Goal: Transaction & Acquisition: Subscribe to service/newsletter

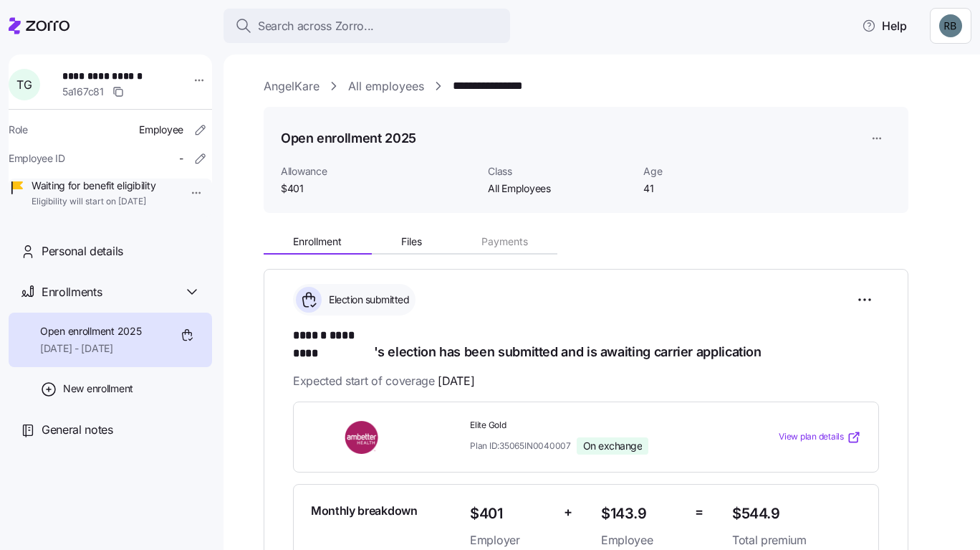
scroll to position [73, 0]
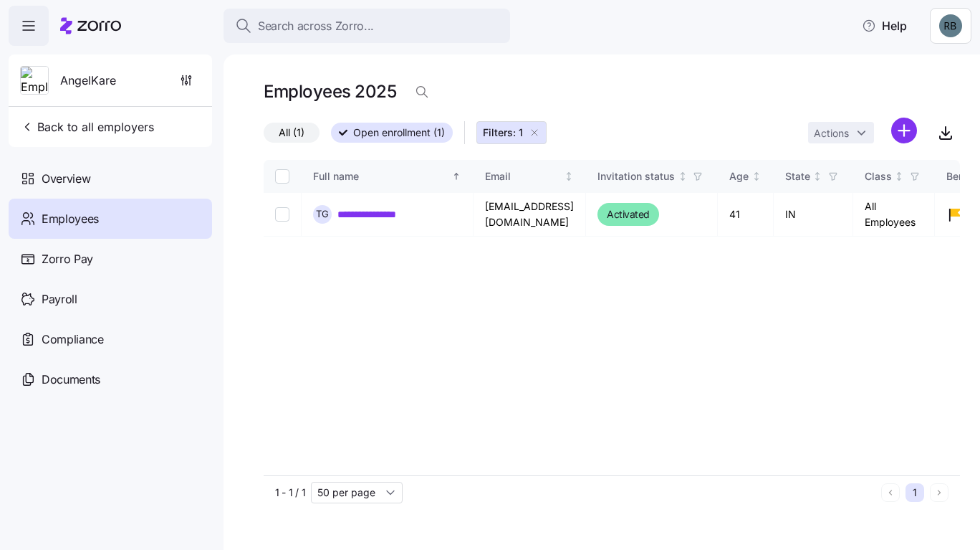
click at [905, 120] on html "**********" at bounding box center [490, 270] width 980 height 541
click at [117, 178] on html "**********" at bounding box center [490, 270] width 980 height 541
click at [94, 176] on div "Overview" at bounding box center [110, 178] width 203 height 40
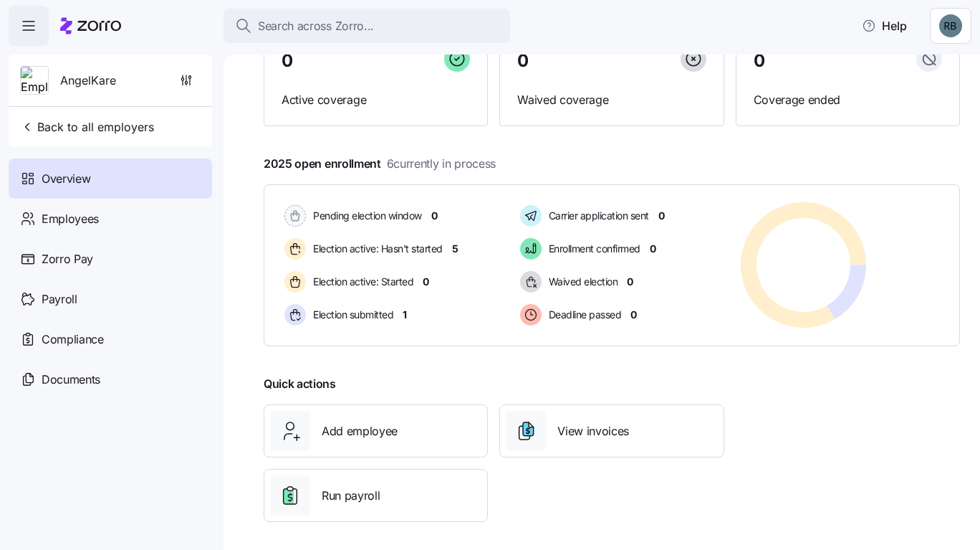
scroll to position [157, 0]
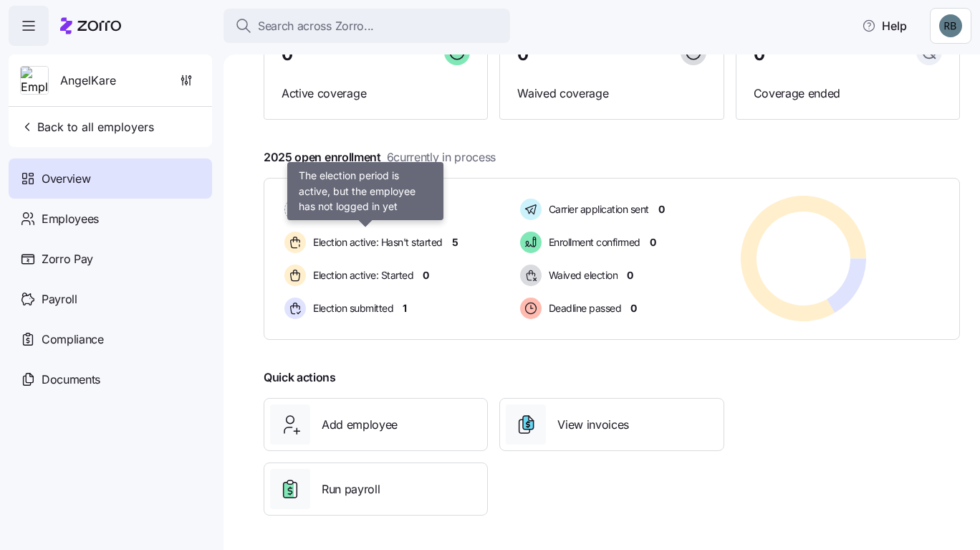
click at [416, 251] on div "Election active: Hasn't started" at bounding box center [366, 242] width 168 height 27
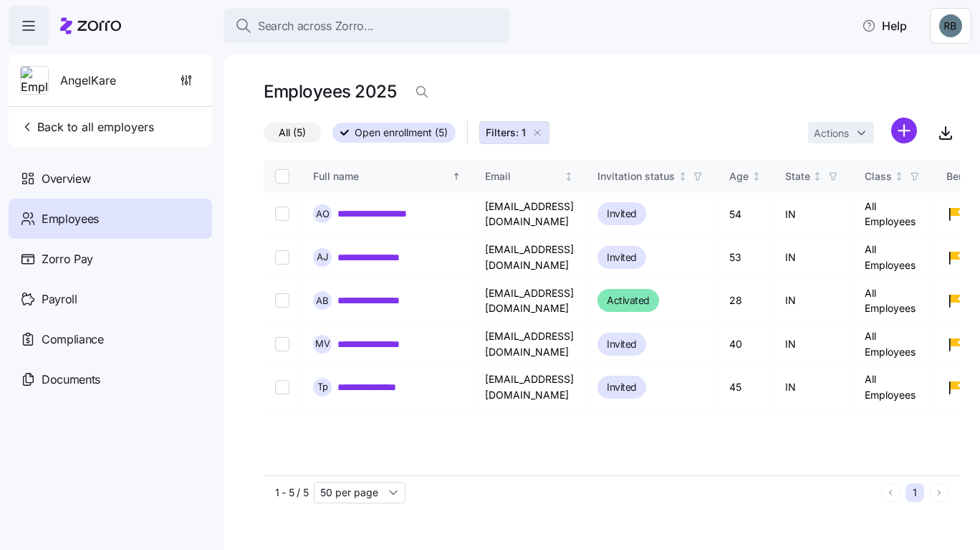
click at [906, 123] on html "**********" at bounding box center [490, 270] width 980 height 541
click at [852, 188] on span "Add a new employee" at bounding box center [858, 192] width 96 height 14
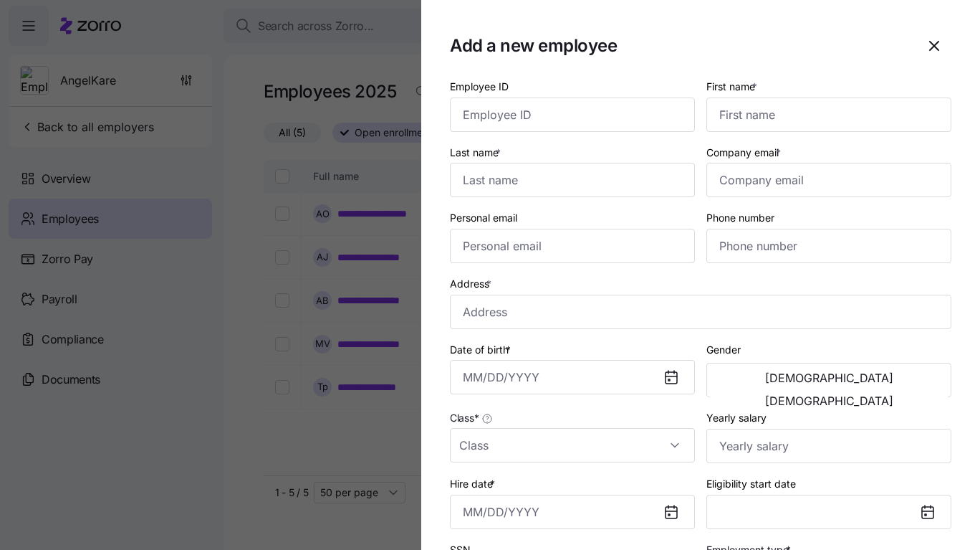
click at [607, 154] on div "Last name *" at bounding box center [572, 170] width 245 height 54
click at [752, 102] on input "First name *" at bounding box center [828, 114] width 245 height 34
paste input "DEANAMARIE"
type input "DEANAMARIE"
click at [605, 182] on input "Last name *" at bounding box center [572, 180] width 245 height 34
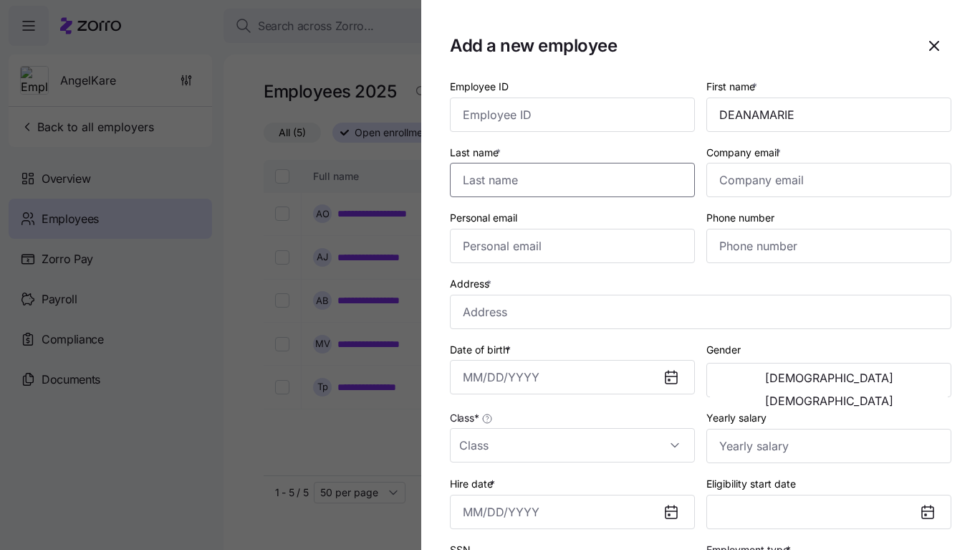
paste input "[PERSON_NAME]"
type input "[PERSON_NAME]"
click at [749, 191] on input "Company email *" at bounding box center [828, 180] width 245 height 34
paste input "[EMAIL_ADDRESS][DOMAIN_NAME]"
type input "[EMAIL_ADDRESS][DOMAIN_NAME]"
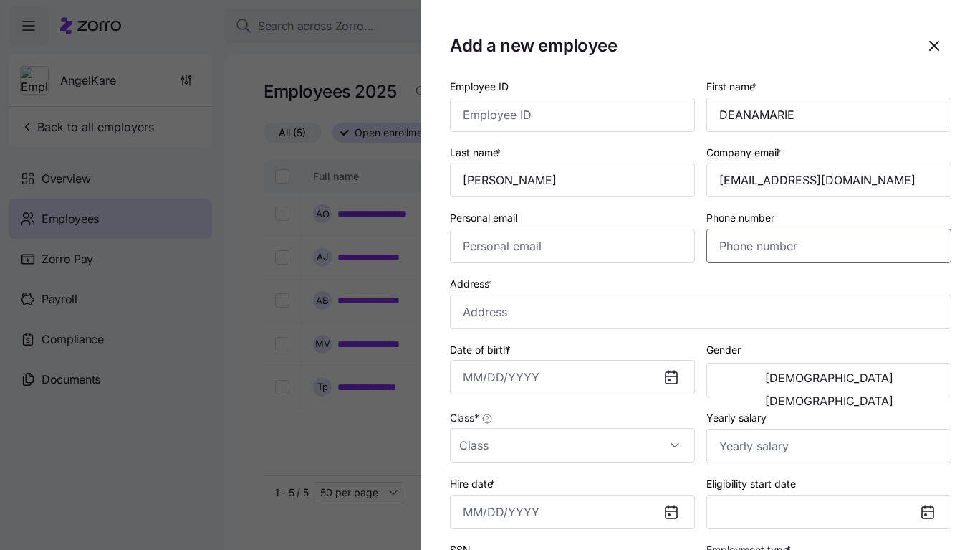
click at [802, 239] on input "Phone number" at bounding box center [828, 246] width 245 height 34
paste input "[PHONE_NUMBER]"
type input "[PHONE_NUMBER]"
click at [584, 310] on input "Address *" at bounding box center [701, 311] width 502 height 34
paste input "17977 Murray Pl"
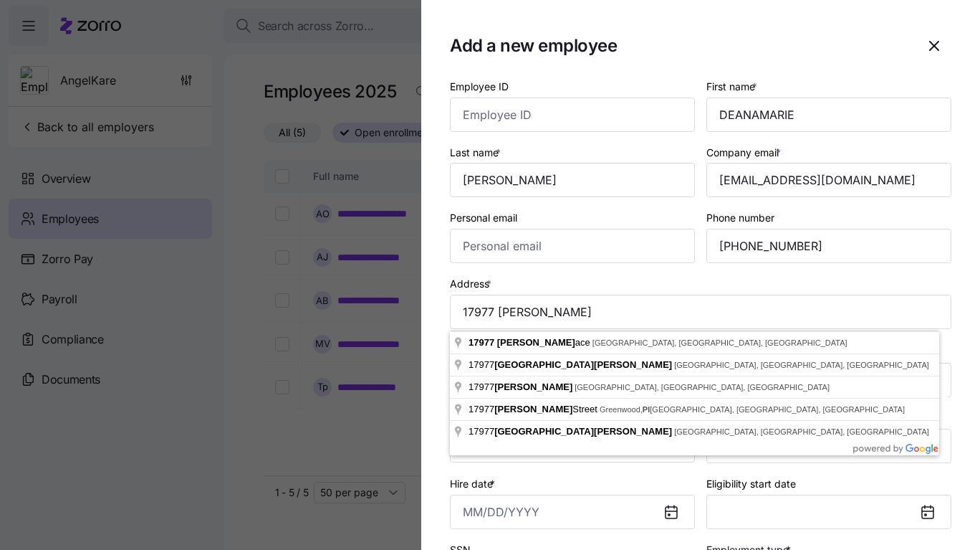
type input "17977 Murray Pl, Noblesville, IN 46060, USA"
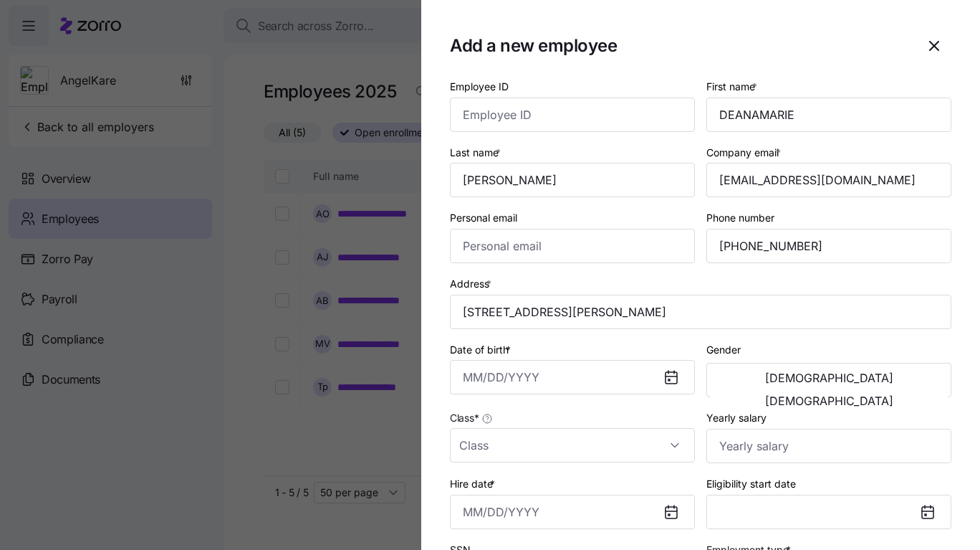
scroll to position [215, 0]
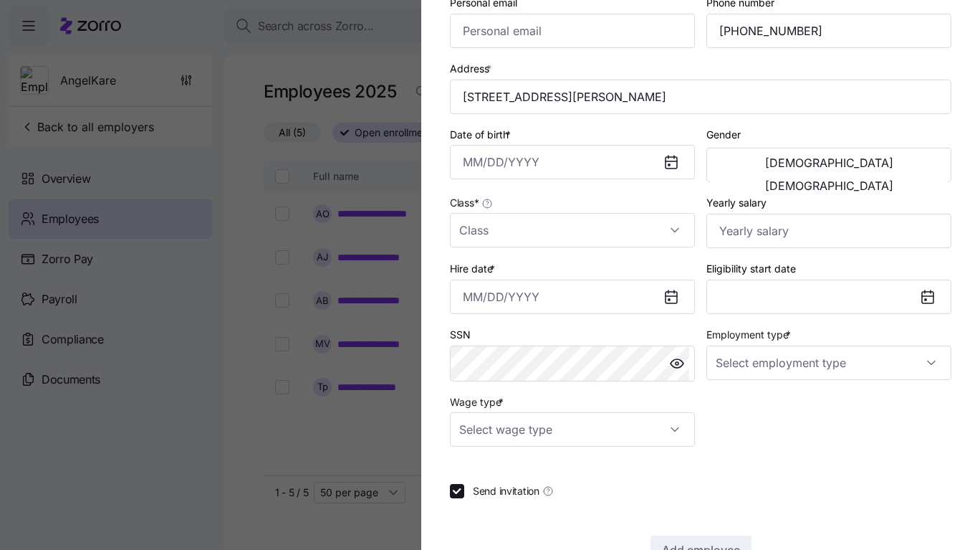
click at [541, 306] on input "Hire date *" at bounding box center [572, 296] width 245 height 34
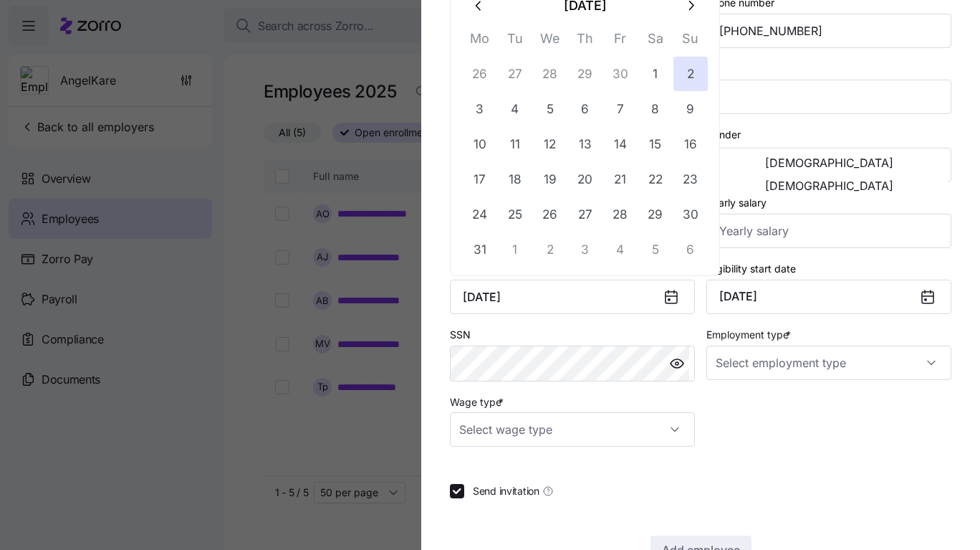
click at [586, 313] on input "July 2, 1989" at bounding box center [572, 296] width 245 height 34
type input "July 2, 1989"
click at [584, 325] on div "SSN" at bounding box center [572, 353] width 256 height 67
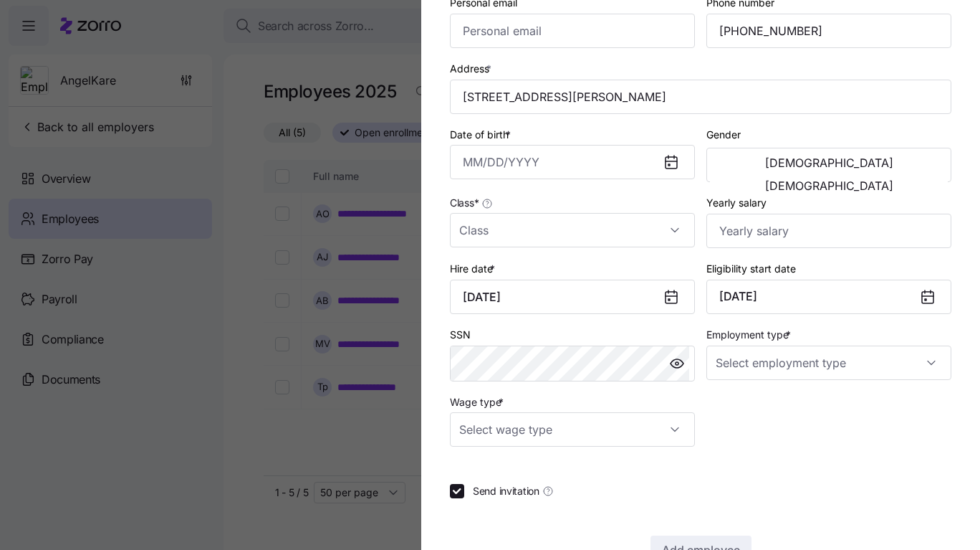
click at [841, 174] on button "[DEMOGRAPHIC_DATA]" at bounding box center [829, 185] width 238 height 23
click at [774, 363] on input "Employment type *" at bounding box center [828, 362] width 245 height 34
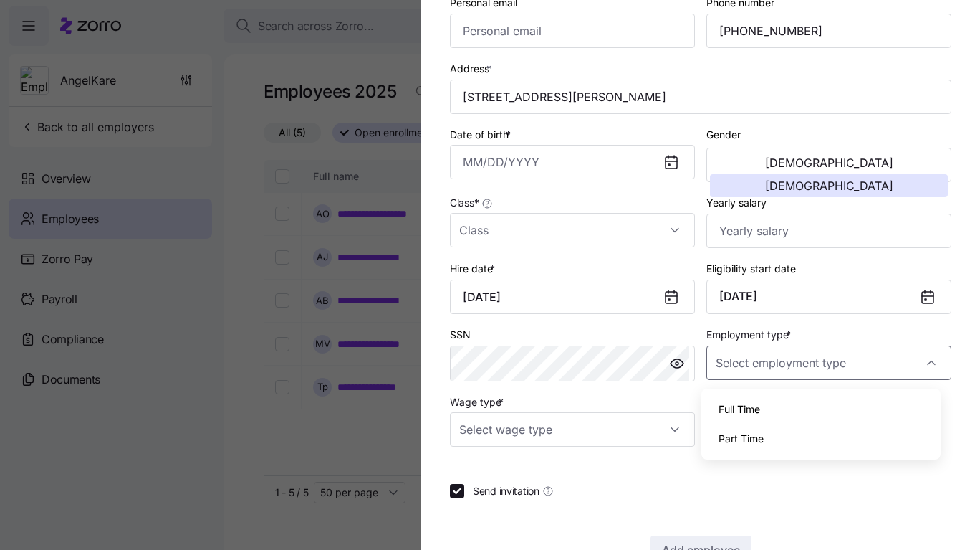
click at [762, 401] on div "Full Time" at bounding box center [821, 409] width 229 height 30
type input "Full Time"
click at [658, 441] on input "Wage type *" at bounding box center [572, 429] width 245 height 34
click at [605, 501] on div "Hourly" at bounding box center [570, 506] width 229 height 30
type input "Hourly"
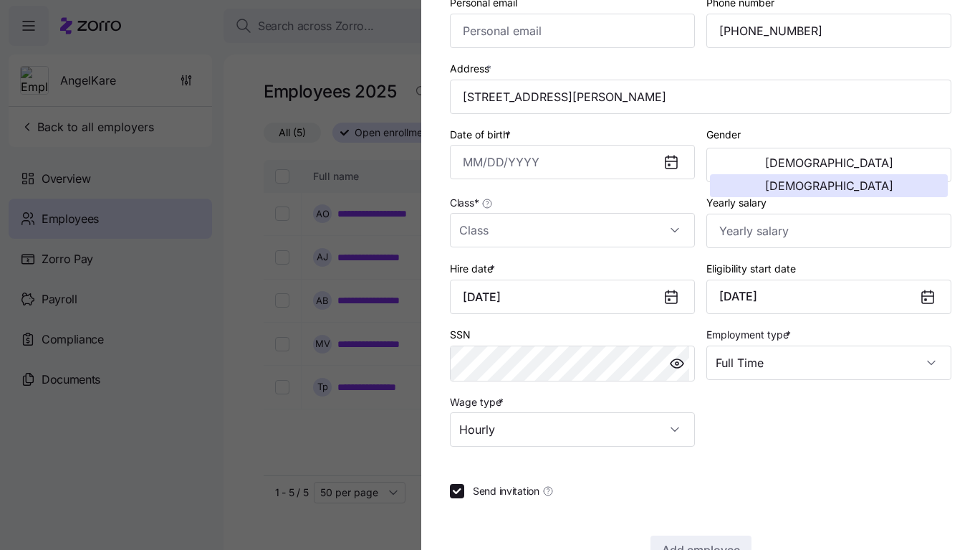
scroll to position [262, 0]
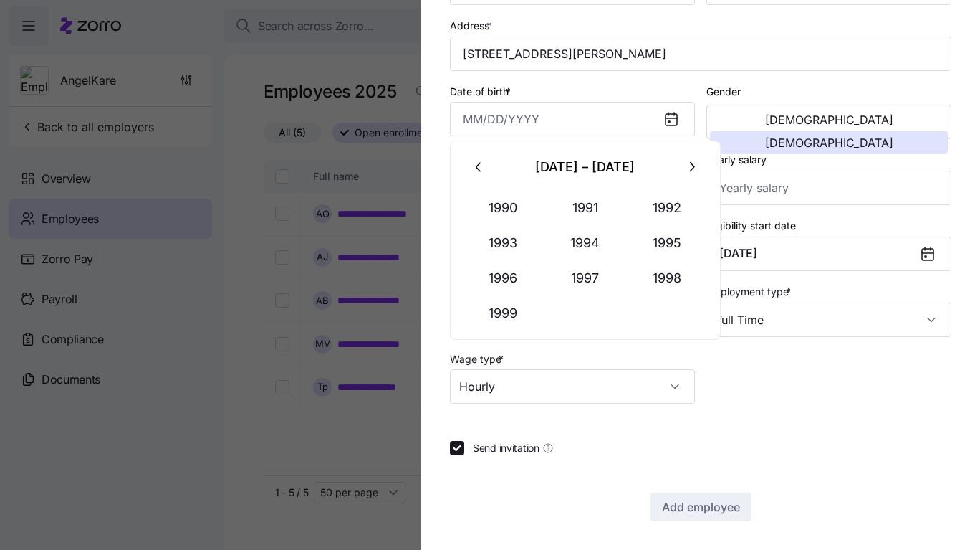
click at [494, 110] on input "Date of birth *" at bounding box center [572, 119] width 245 height 34
type input "J"
click at [507, 304] on button "1989" at bounding box center [504, 312] width 82 height 34
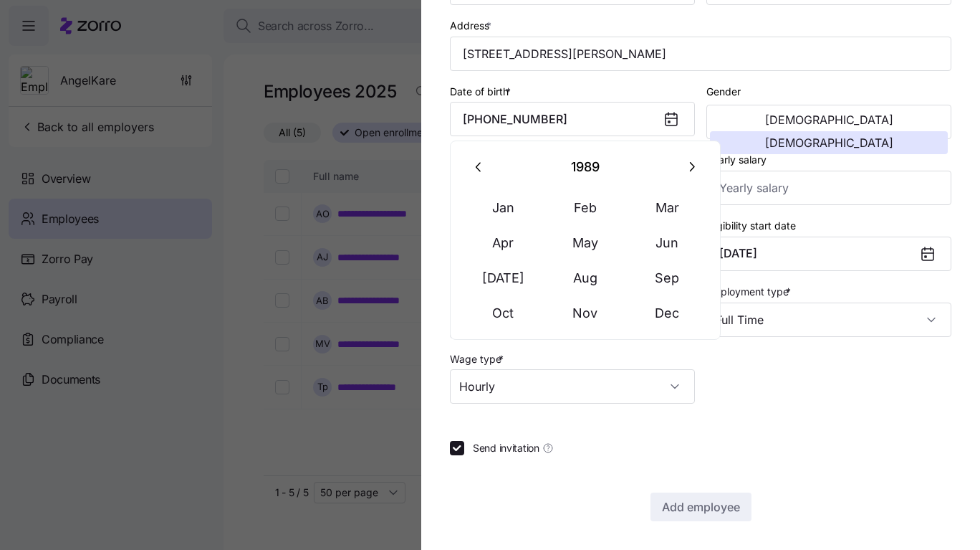
click at [500, 284] on button "Jul" at bounding box center [504, 277] width 82 height 34
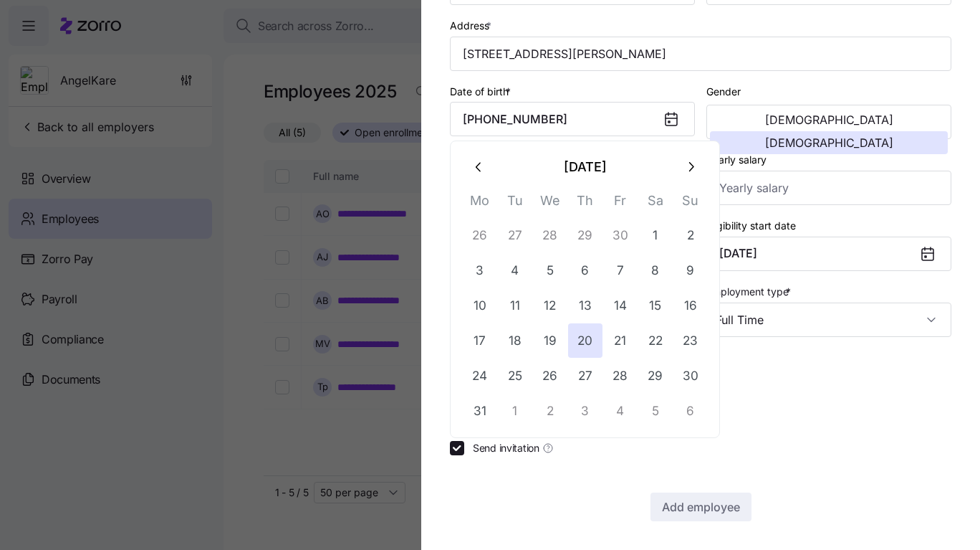
click at [680, 236] on button "2" at bounding box center [690, 235] width 34 height 34
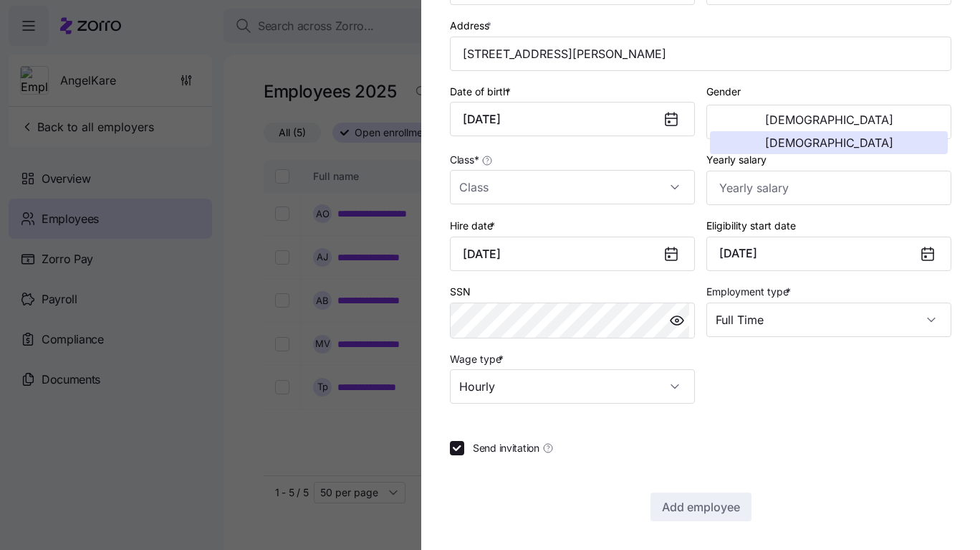
type input "July 2, 1989"
click at [471, 444] on label "Send invitation" at bounding box center [509, 448] width 90 height 14
click at [464, 444] on input "Send invitation" at bounding box center [457, 448] width 14 height 14
click at [471, 444] on label "Send invitation" at bounding box center [509, 448] width 90 height 14
click at [464, 444] on input "Send invitation" at bounding box center [457, 448] width 14 height 14
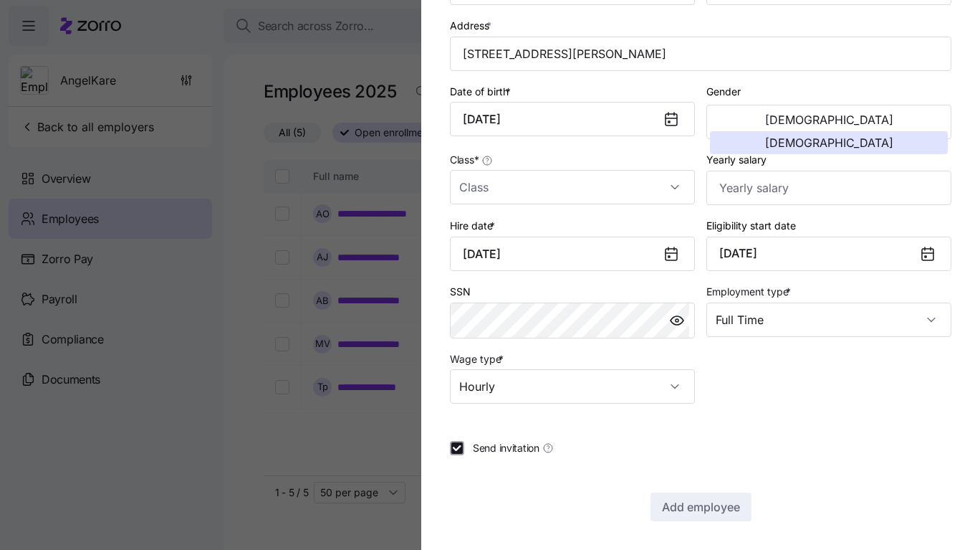
checkbox input "true"
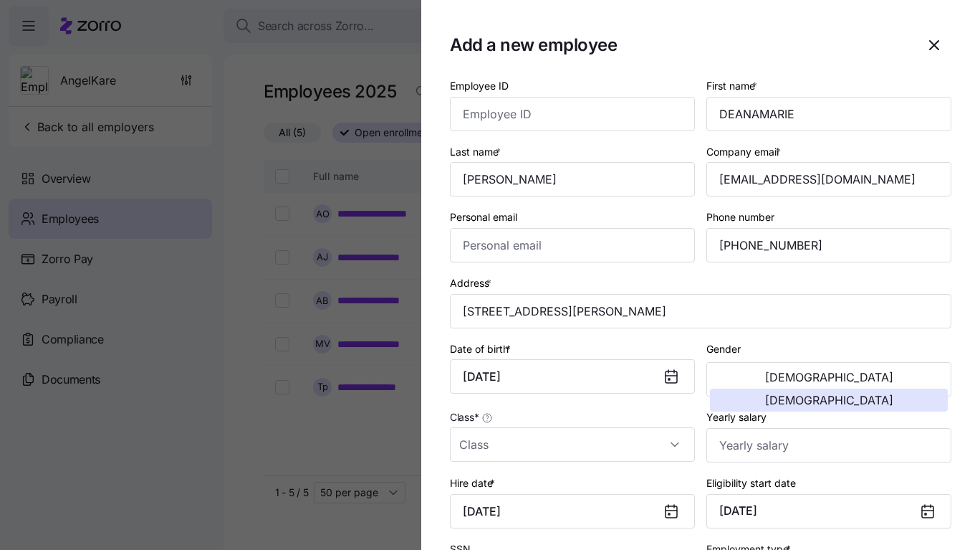
scroll to position [0, 0]
click at [764, 176] on input "[EMAIL_ADDRESS][DOMAIN_NAME]" at bounding box center [828, 180] width 245 height 34
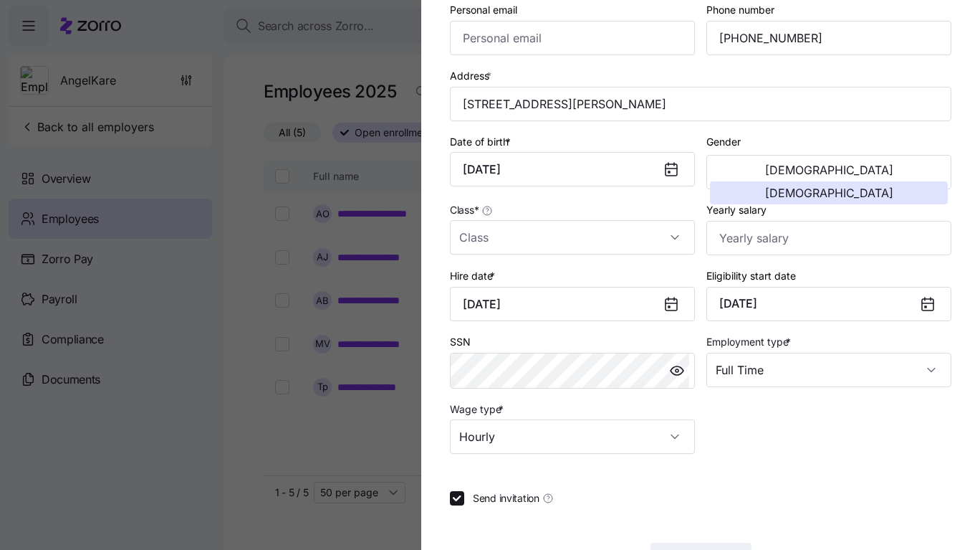
scroll to position [215, 0]
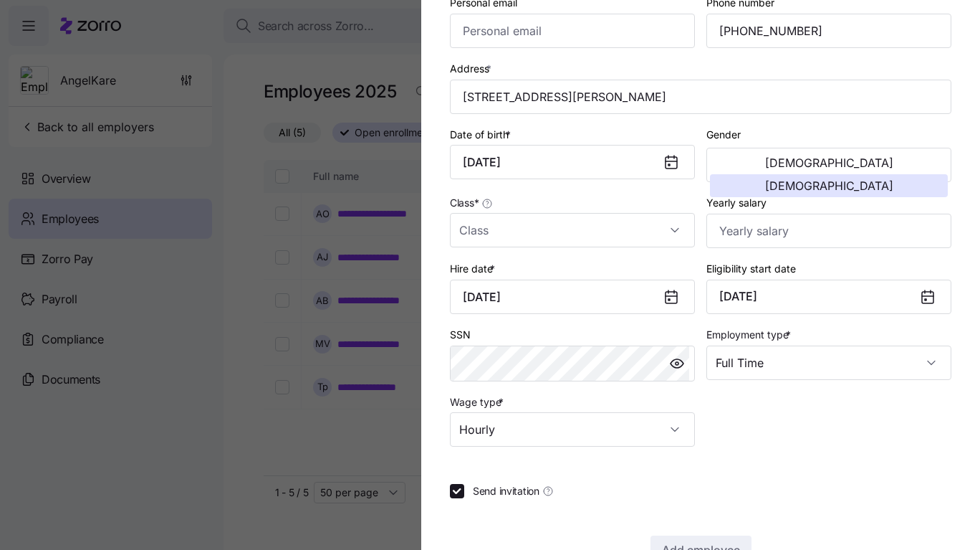
click at [625, 233] on input "Class *" at bounding box center [572, 230] width 245 height 34
click at [595, 271] on div "All Employees" at bounding box center [570, 276] width 229 height 30
type input "All Employees"
click at [755, 230] on input "Yearly salary" at bounding box center [828, 231] width 245 height 34
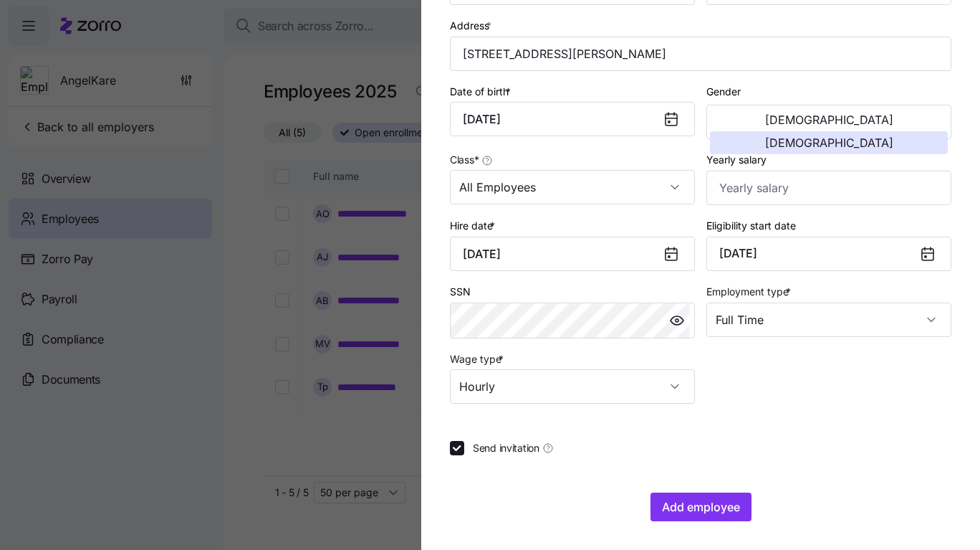
click at [679, 508] on span "Add employee" at bounding box center [701, 506] width 78 height 17
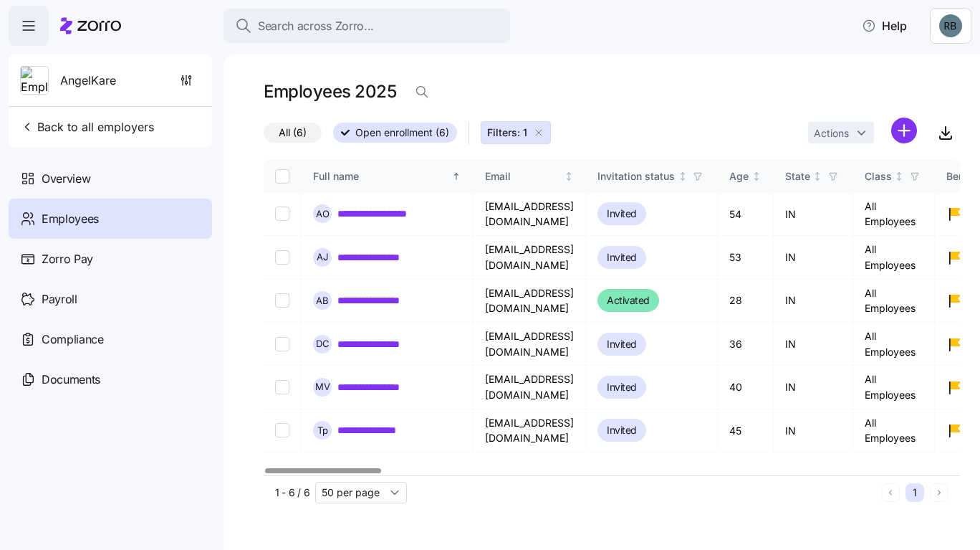
click at [414, 347] on link "**********" at bounding box center [386, 344] width 99 height 14
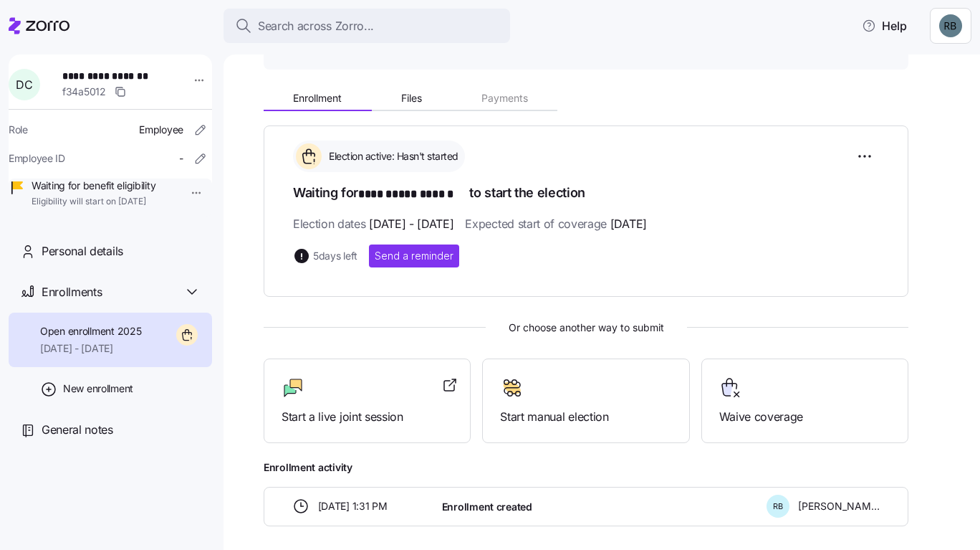
scroll to position [204, 0]
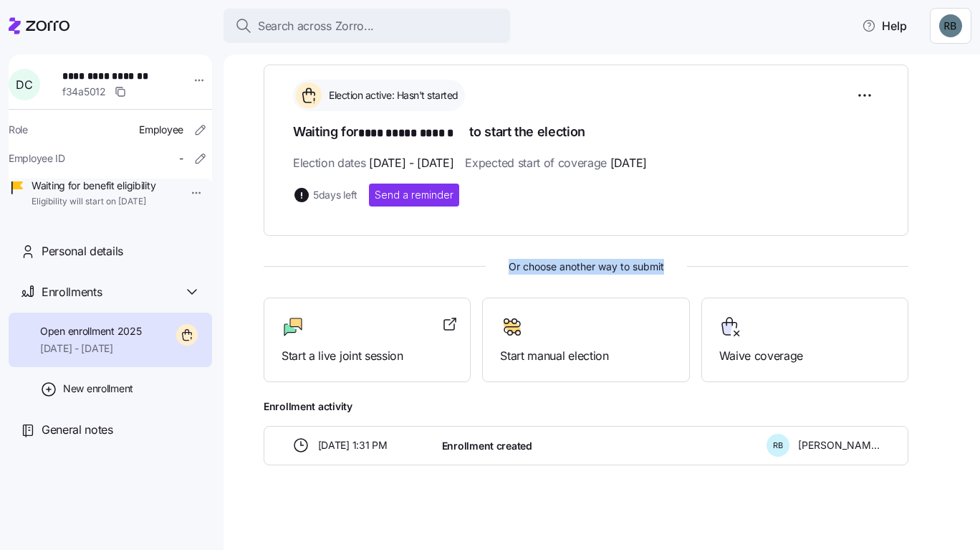
drag, startPoint x: 507, startPoint y: 258, endPoint x: 671, endPoint y: 272, distance: 164.0
click at [671, 272] on span "Or choose another way to submit" at bounding box center [586, 267] width 645 height 16
drag, startPoint x: 509, startPoint y: 256, endPoint x: 675, endPoint y: 260, distance: 166.3
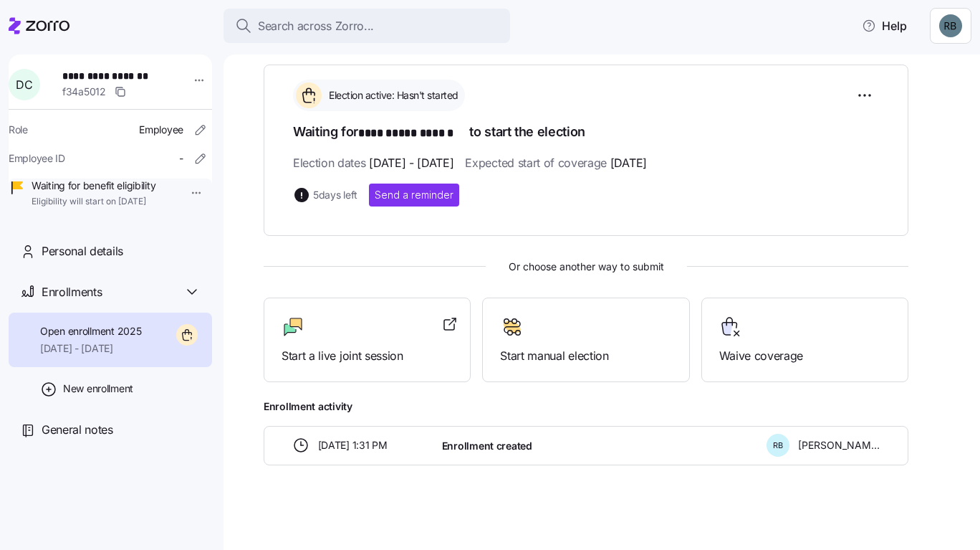
click at [675, 260] on div "**********" at bounding box center [586, 264] width 645 height 400
drag, startPoint x: 506, startPoint y: 260, endPoint x: 709, endPoint y: 277, distance: 203.4
click at [709, 277] on div "**********" at bounding box center [586, 264] width 645 height 400
click at [477, 254] on div "**********" at bounding box center [586, 264] width 645 height 400
click at [123, 272] on div "Personal details" at bounding box center [110, 251] width 203 height 41
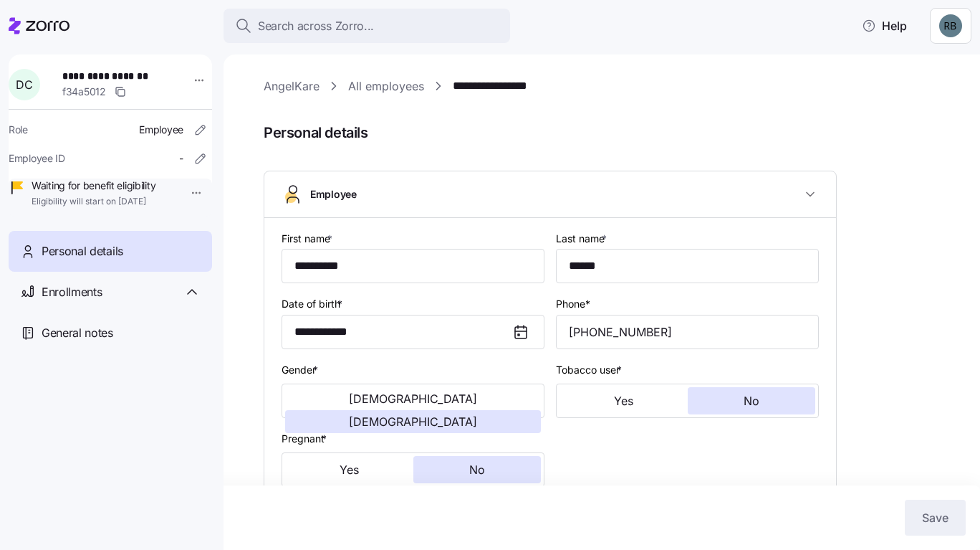
type input "All Employees"
click at [102, 71] on span "**********" at bounding box center [112, 76] width 100 height 14
click at [40, 34] on div at bounding box center [39, 26] width 61 height 40
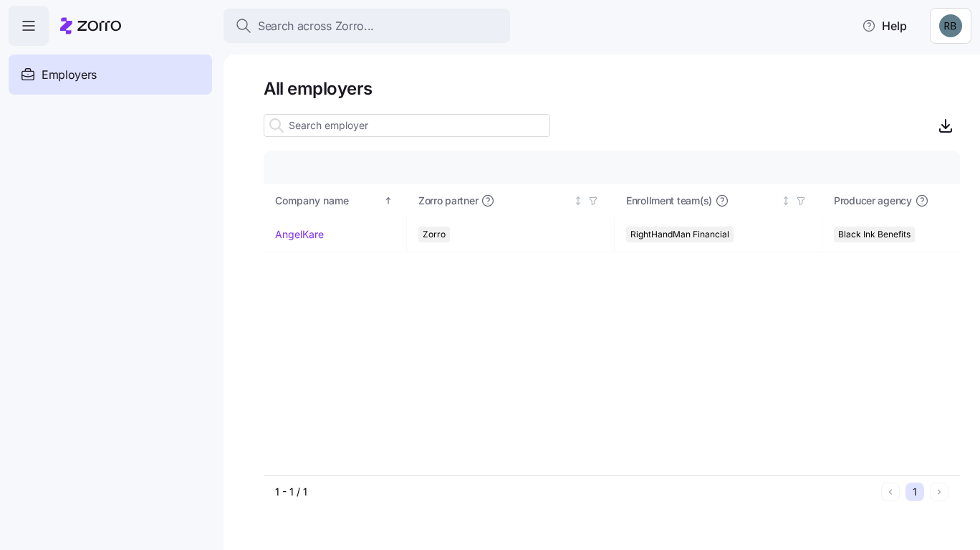
click at [669, 117] on div at bounding box center [612, 125] width 696 height 29
click at [317, 242] on td "AngelKare" at bounding box center [335, 234] width 143 height 35
click at [320, 232] on link "AngelKare" at bounding box center [299, 234] width 49 height 14
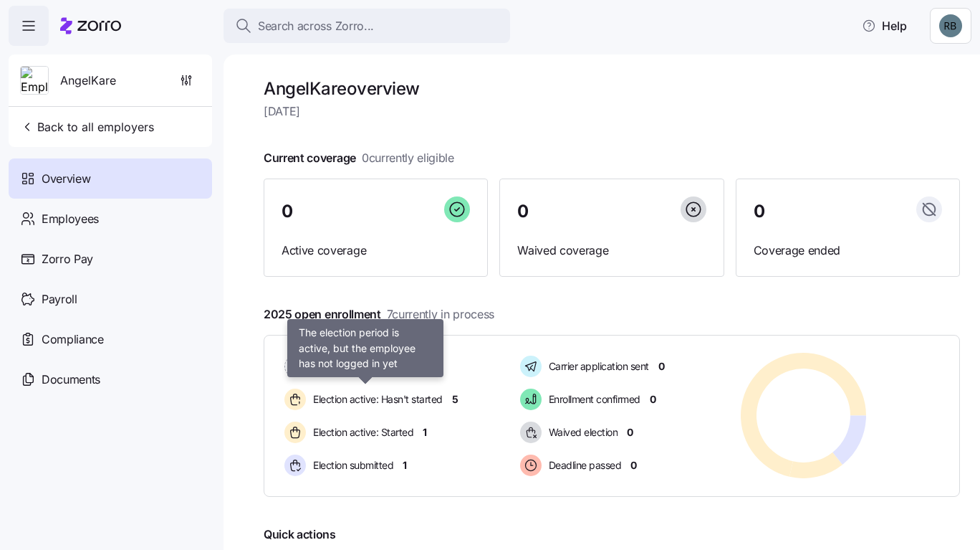
click at [447, 395] on div "Election active: Hasn't started" at bounding box center [366, 398] width 168 height 27
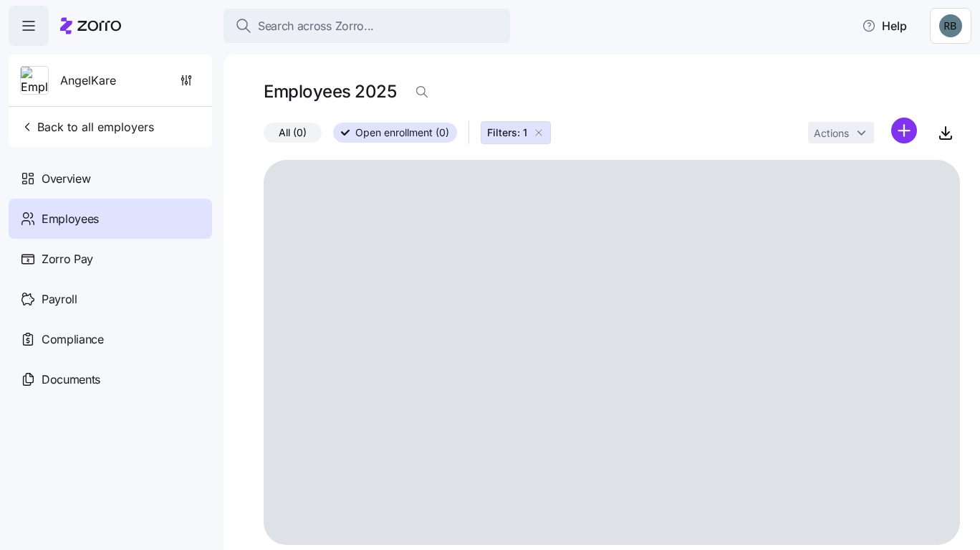
click at [87, 179] on span "Overview" at bounding box center [66, 179] width 49 height 18
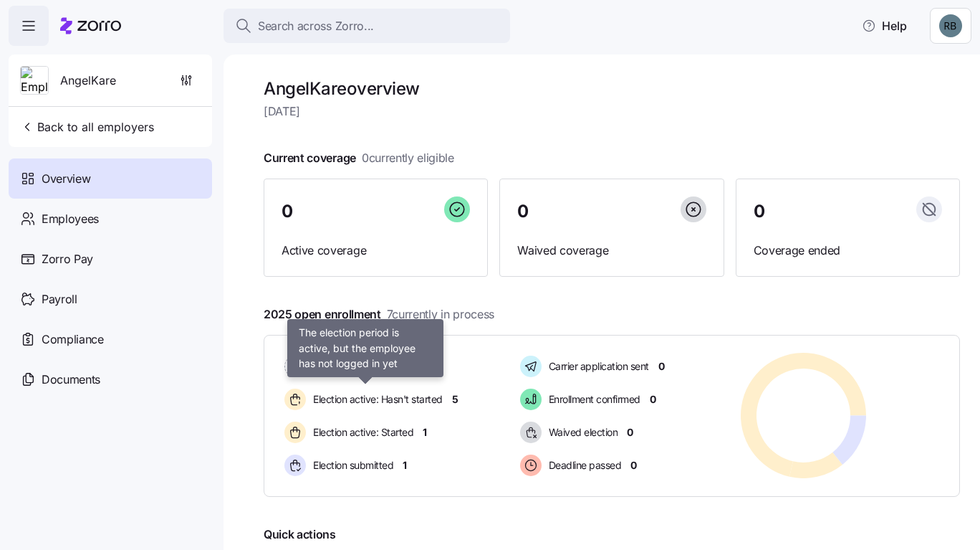
click at [397, 395] on span "Election active: Hasn't started" at bounding box center [376, 399] width 134 height 14
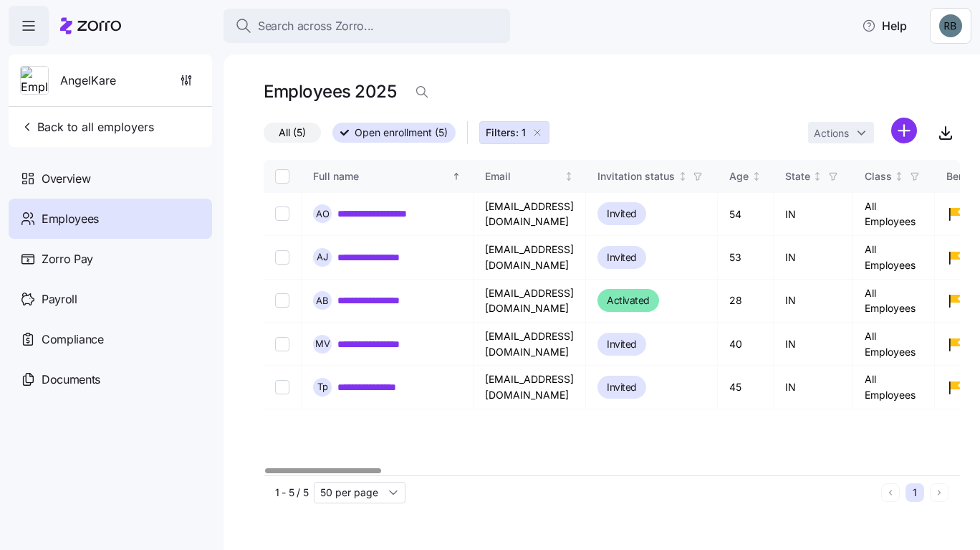
click at [122, 188] on div "Overview" at bounding box center [110, 178] width 203 height 40
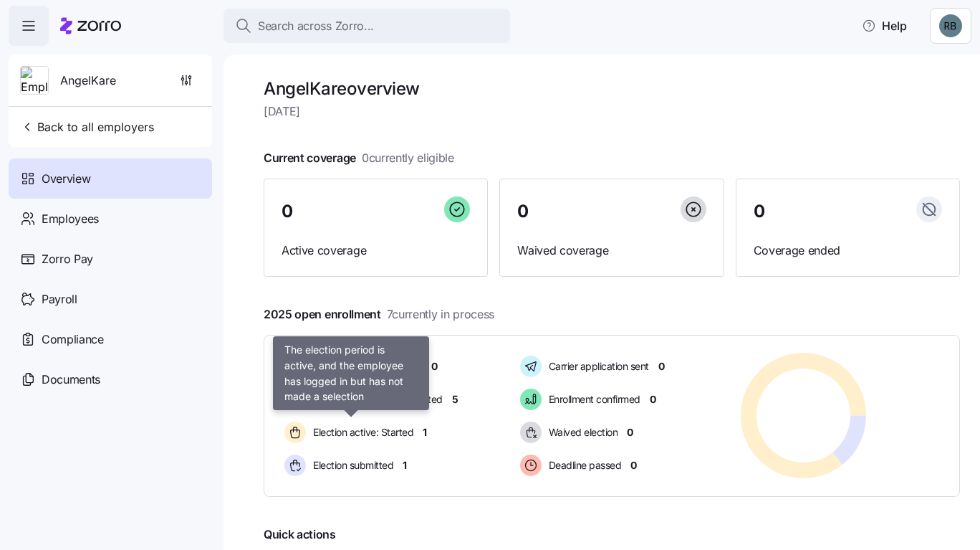
click at [386, 428] on span "Election active: Started" at bounding box center [361, 432] width 105 height 14
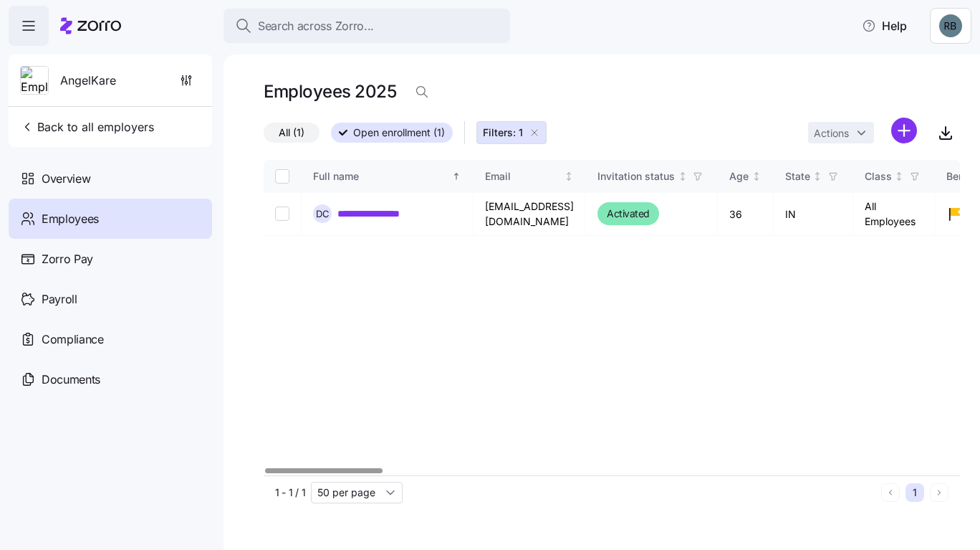
click at [380, 219] on link "**********" at bounding box center [386, 213] width 99 height 14
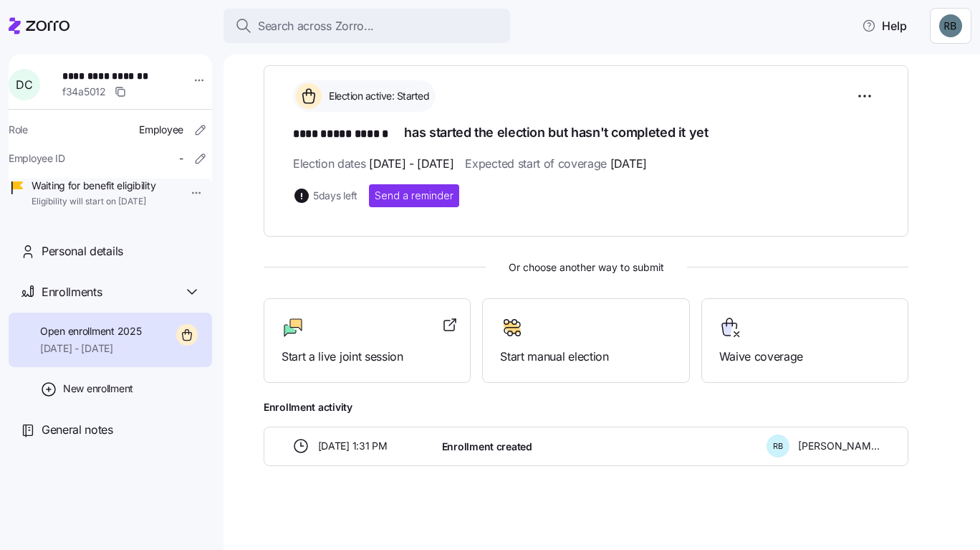
scroll to position [204, 0]
click at [587, 348] on span "Start manual election" at bounding box center [585, 356] width 171 height 18
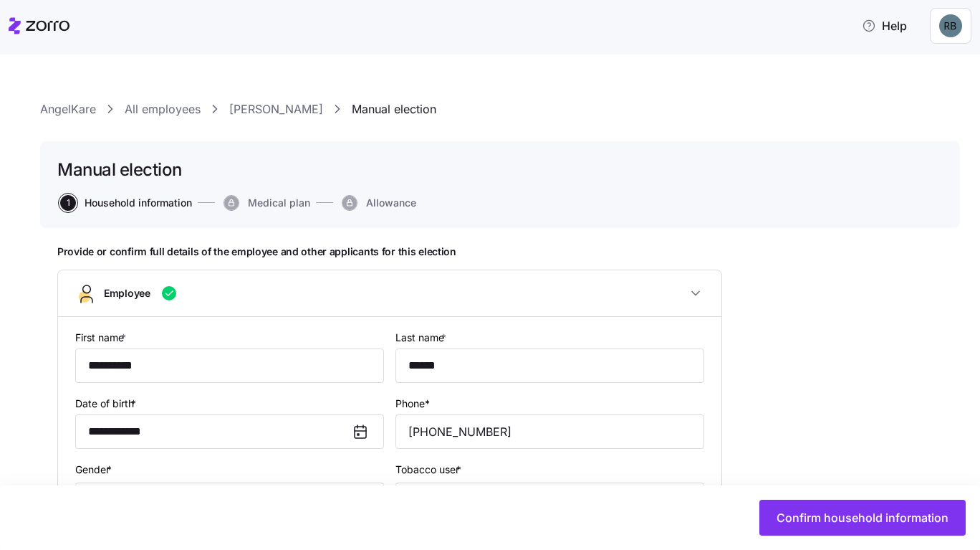
type input "All Employees"
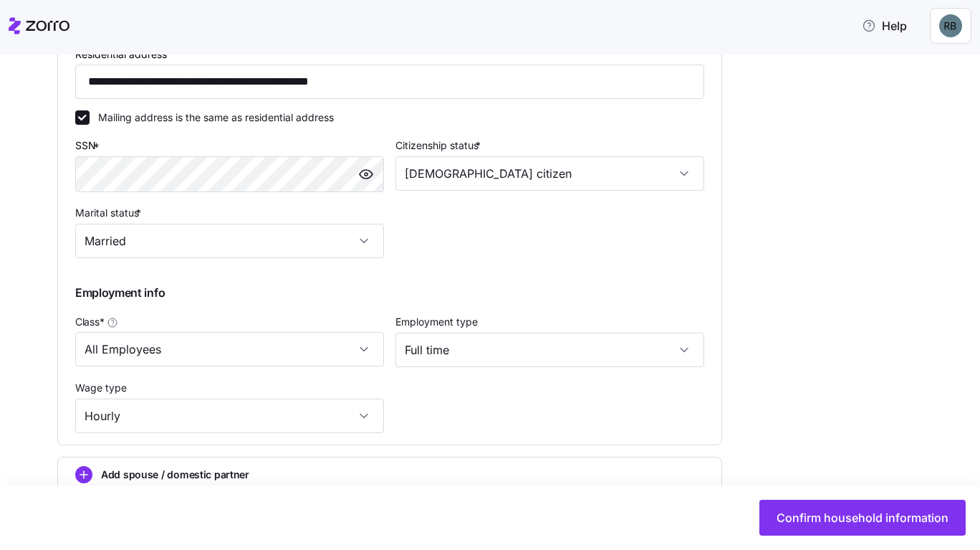
scroll to position [645, 0]
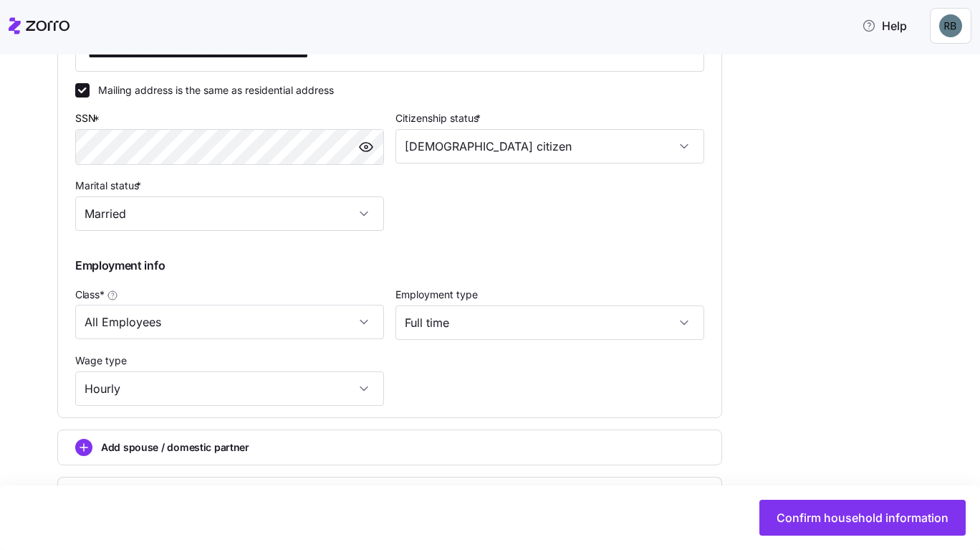
click at [835, 504] on button "Confirm household information" at bounding box center [862, 517] width 206 height 36
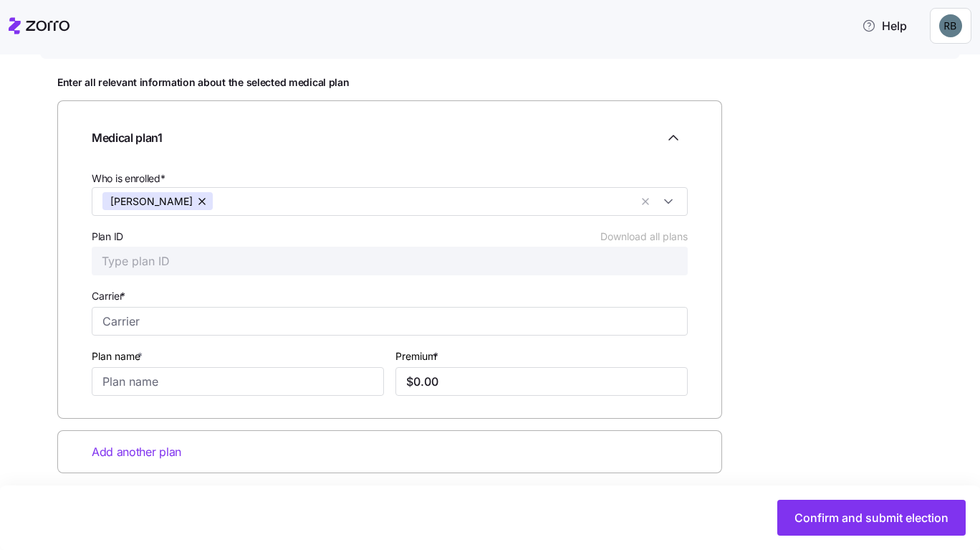
scroll to position [182, 0]
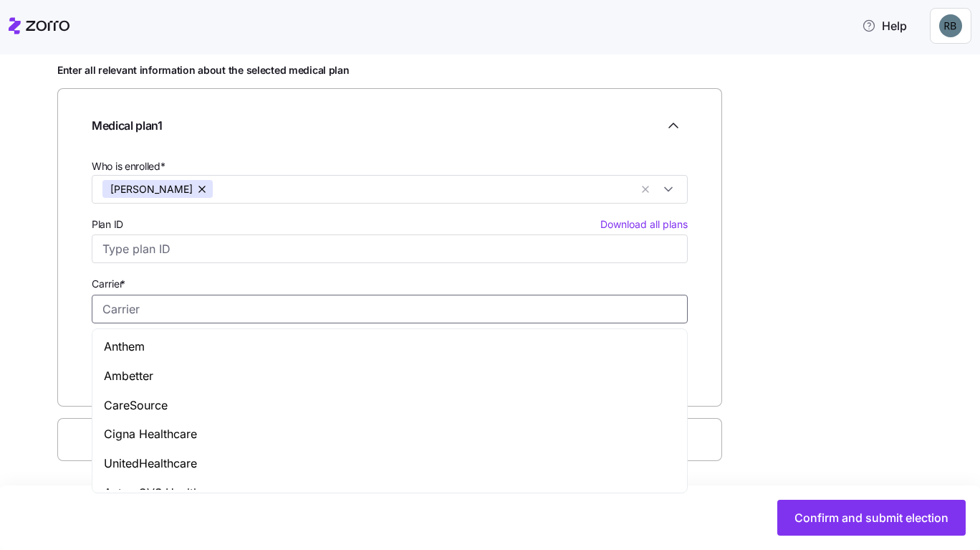
click at [251, 308] on input "Carrier *" at bounding box center [390, 308] width 596 height 29
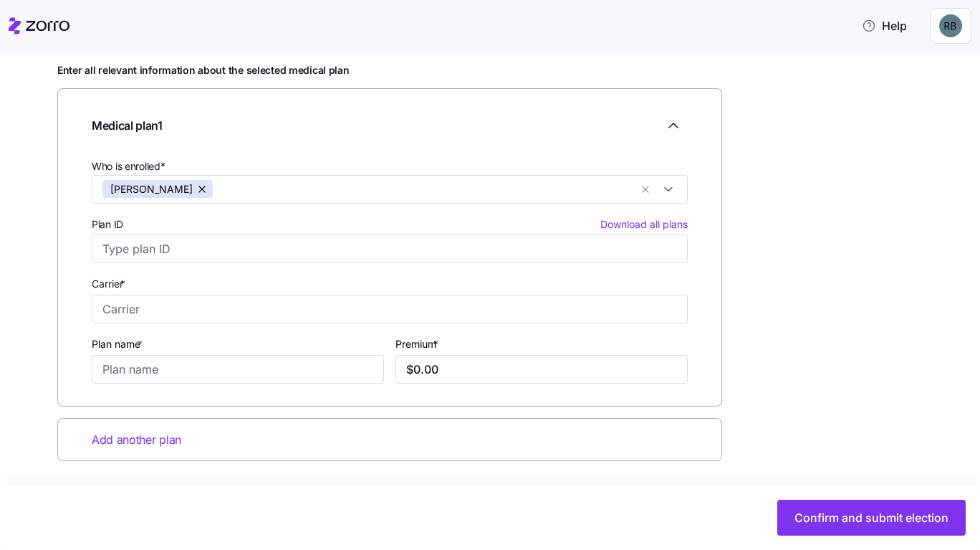
click at [246, 233] on div "Plan ID Download all plans" at bounding box center [390, 239] width 596 height 48
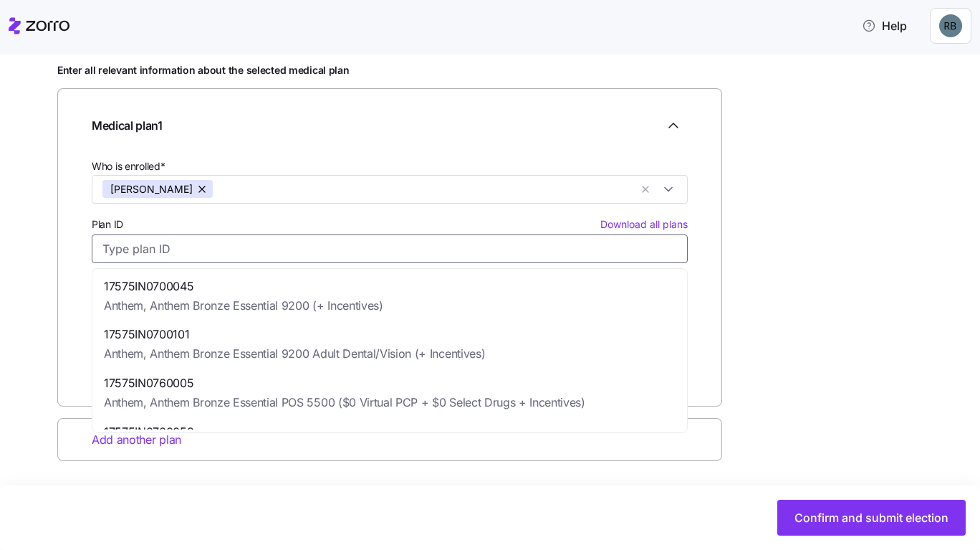
click at [235, 254] on input "Plan ID Download all plans" at bounding box center [390, 248] width 596 height 29
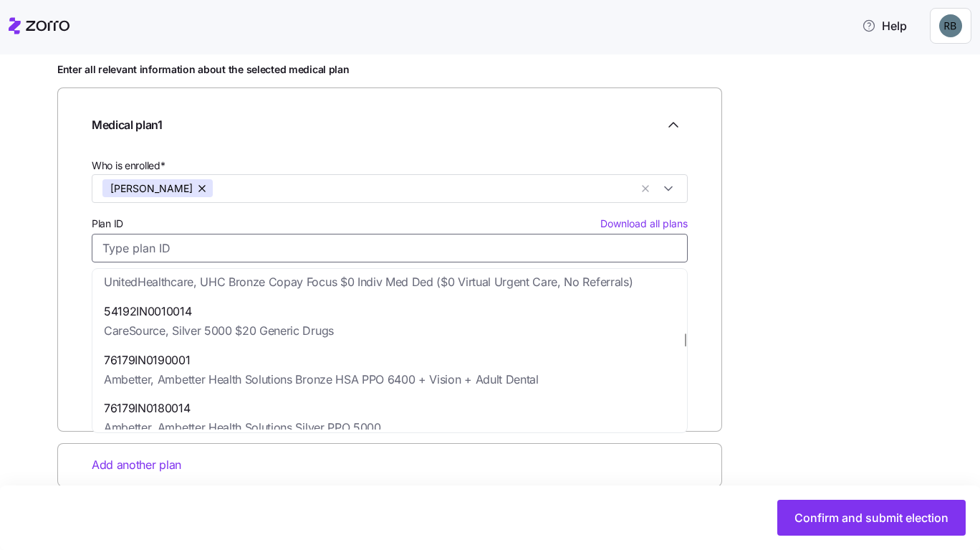
scroll to position [3081, 0]
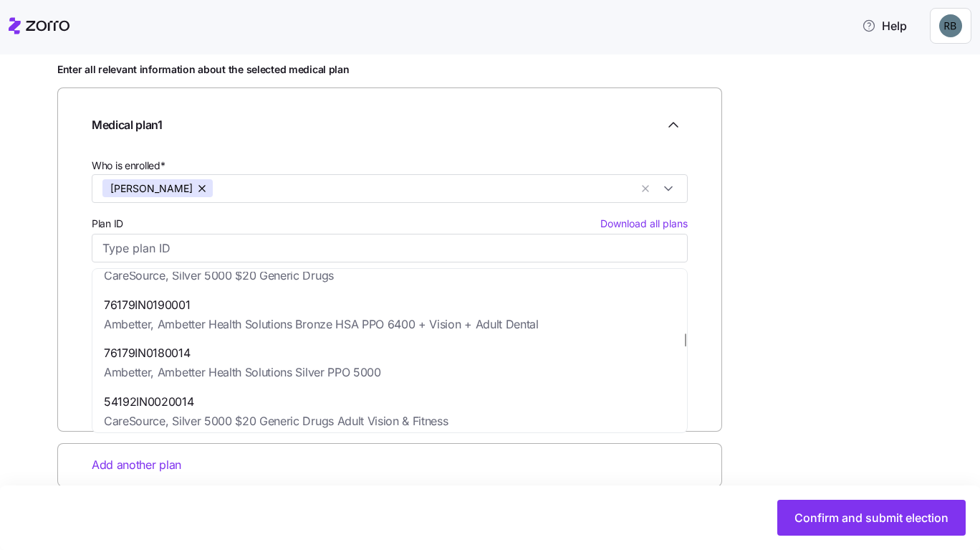
click at [846, 252] on div "Enter all relevant information about the selected medical plan Medical plan 1 W…" at bounding box center [500, 310] width 886 height 495
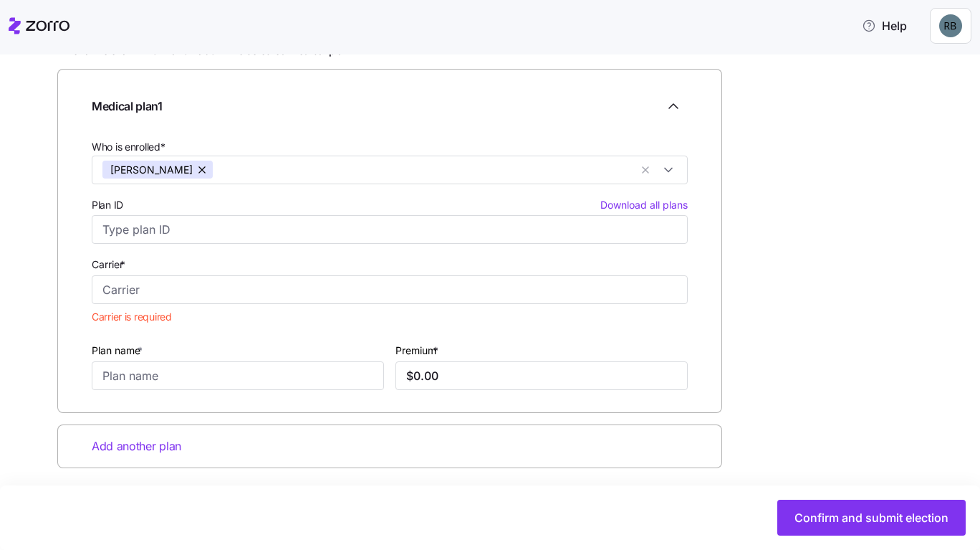
scroll to position [208, 0]
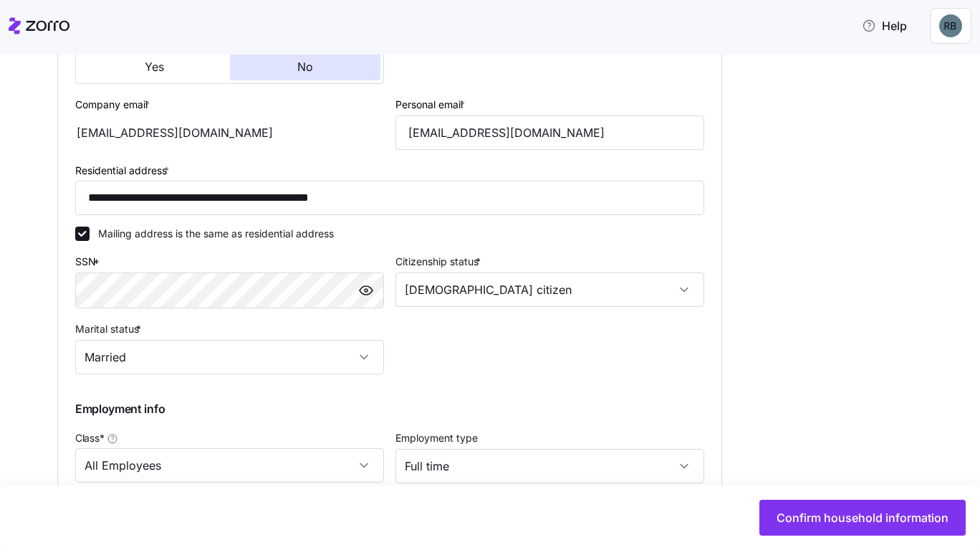
scroll to position [699, 0]
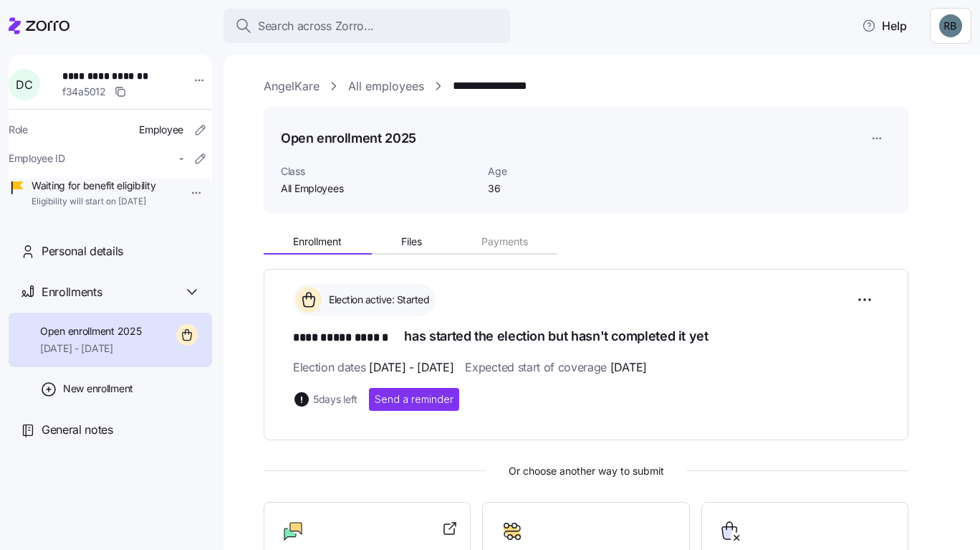
scroll to position [204, 0]
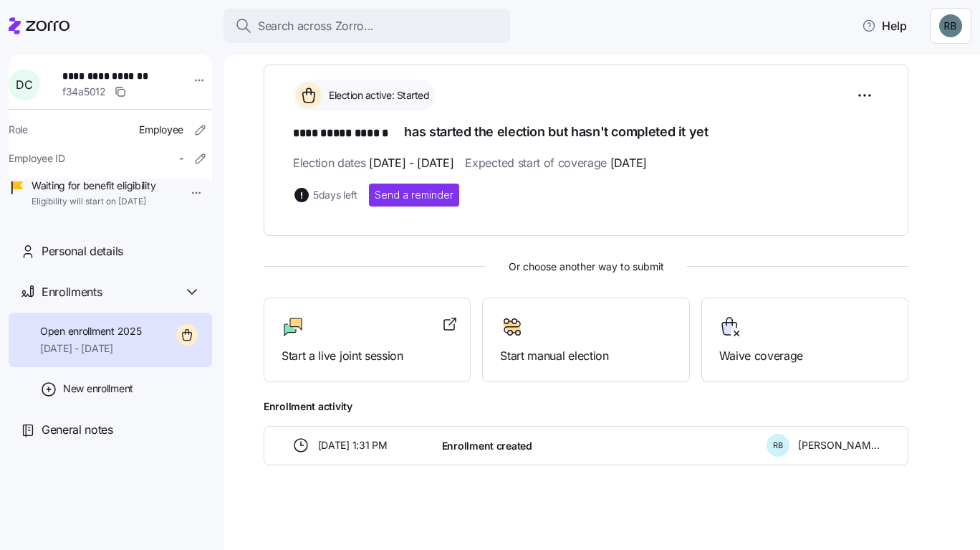
click at [324, 365] on div "Start a live joint session" at bounding box center [367, 339] width 207 height 85
click at [95, 64] on div "**********" at bounding box center [110, 135] width 203 height 162
click at [57, 37] on div at bounding box center [39, 26] width 61 height 40
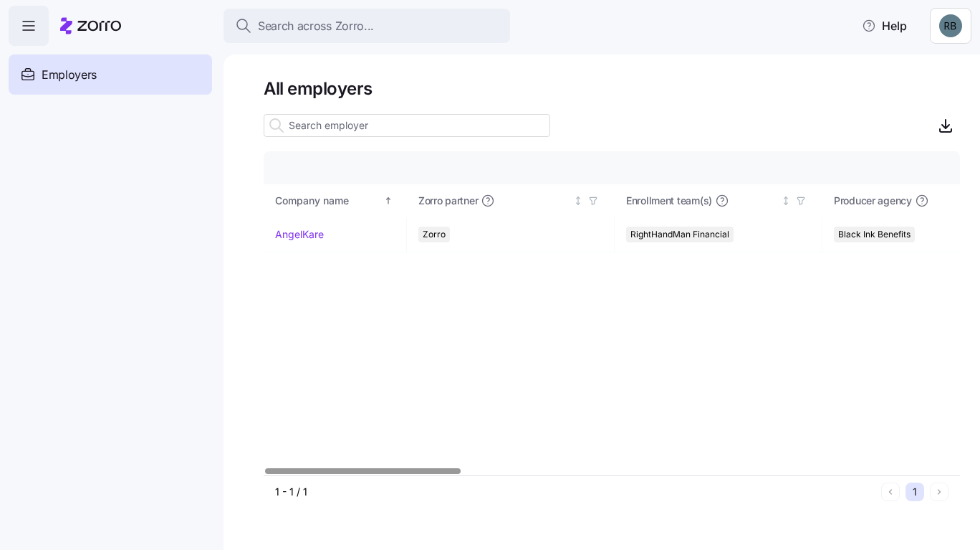
click at [301, 236] on link "AngelKare" at bounding box center [299, 234] width 49 height 14
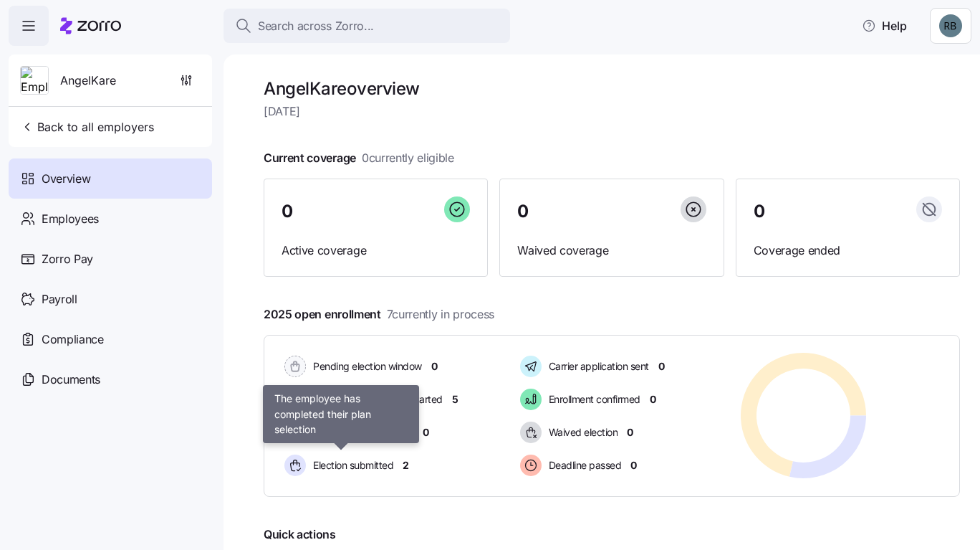
click at [376, 473] on span "Election submitted" at bounding box center [351, 464] width 85 height 17
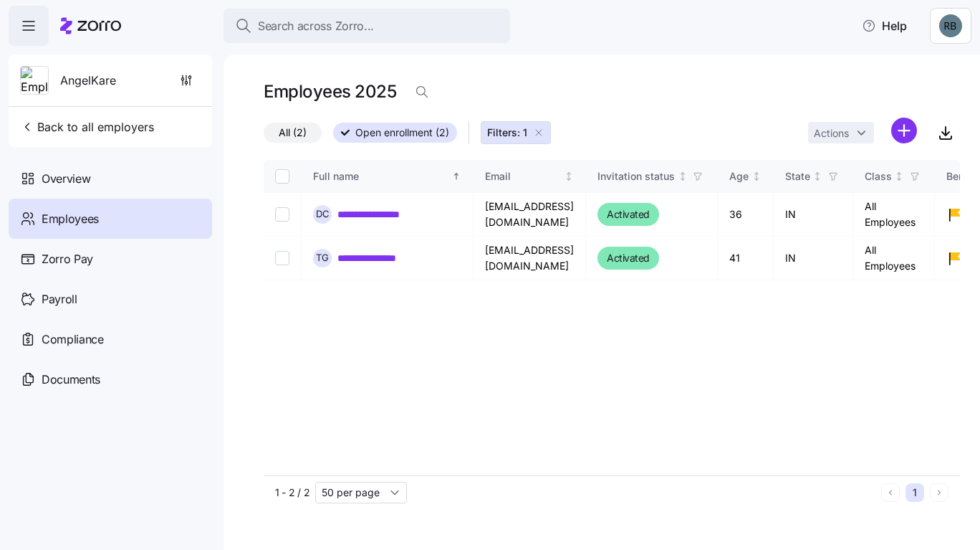
click at [99, 274] on div "Zorro Pay" at bounding box center [110, 259] width 203 height 40
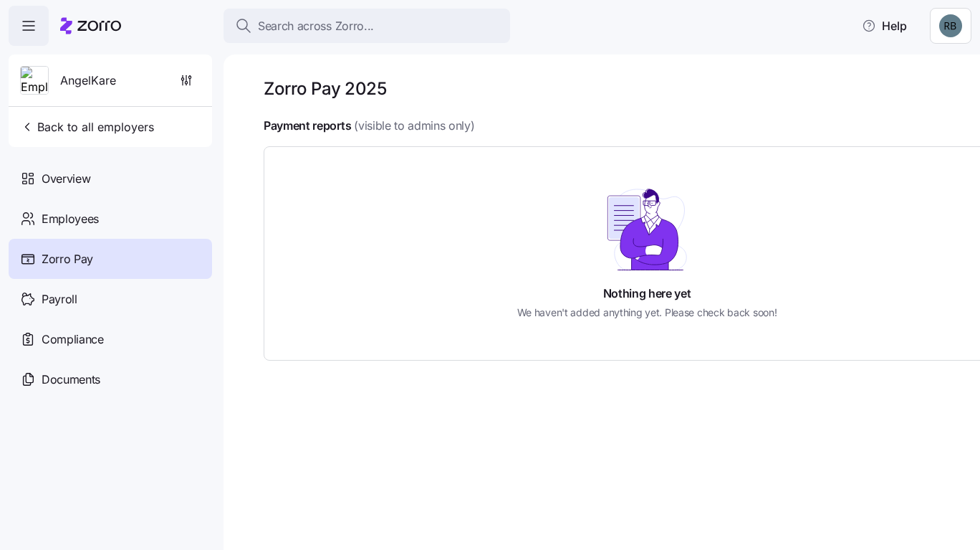
click at [105, 217] on div "Employees" at bounding box center [110, 218] width 203 height 40
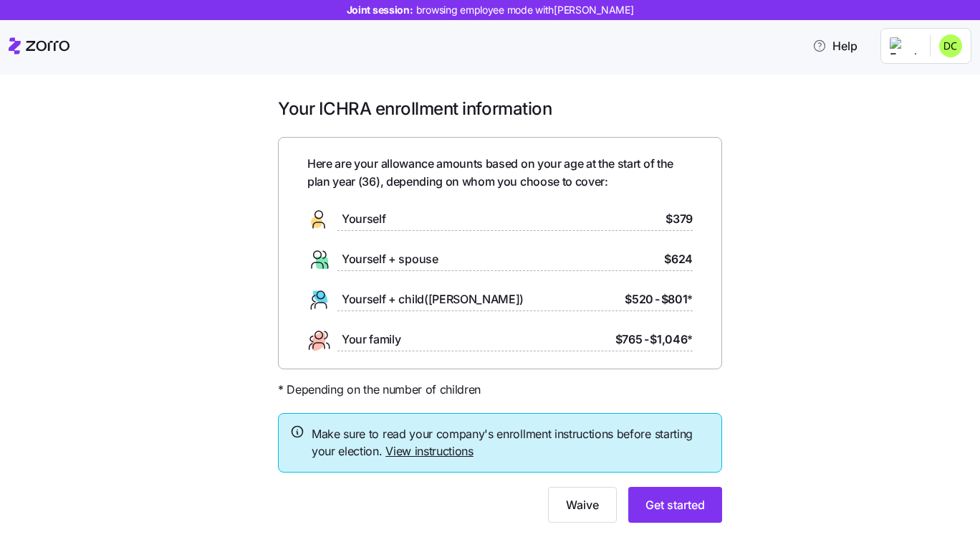
click at [678, 508] on span "Get started" at bounding box center [675, 504] width 59 height 17
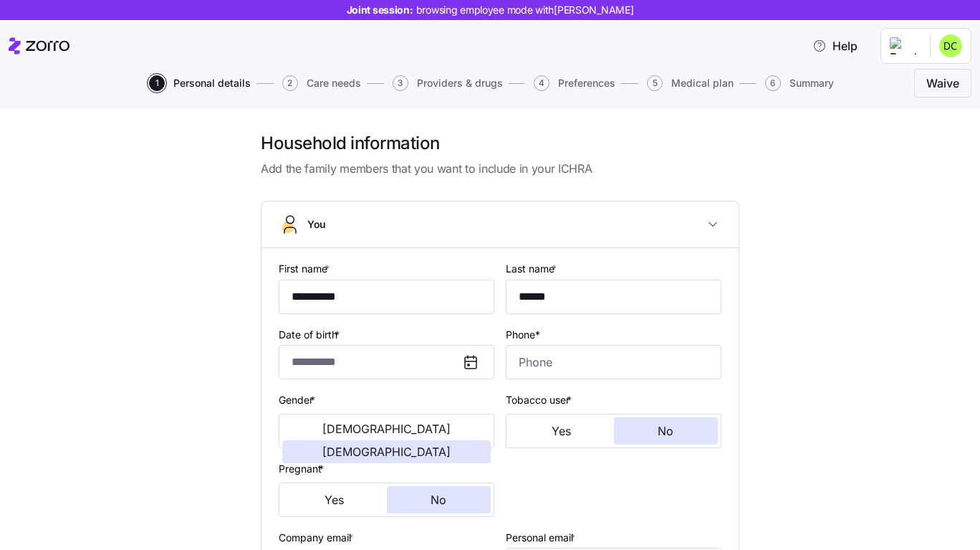
type input "**********"
type input "[PHONE_NUMBER]"
type input "[DEMOGRAPHIC_DATA] citizen"
type input "Married"
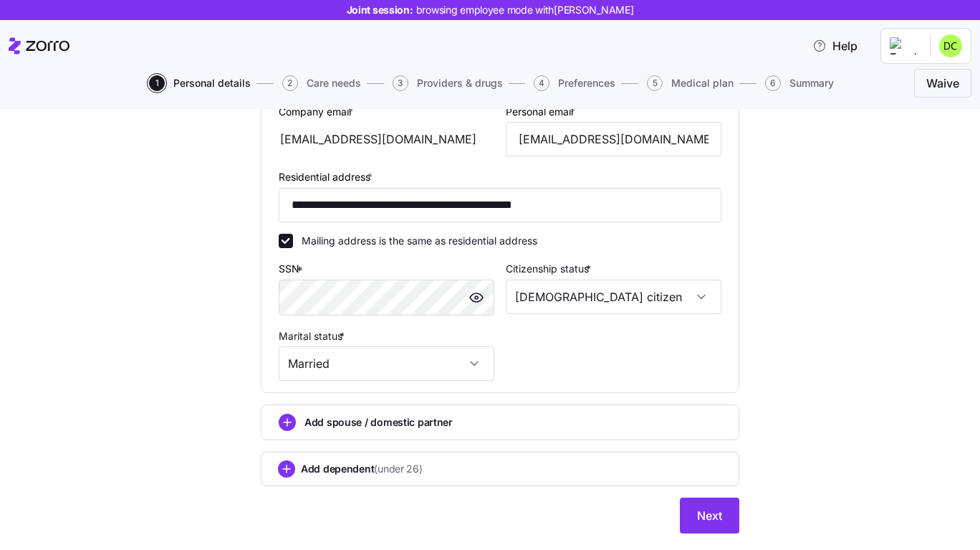
scroll to position [464, 0]
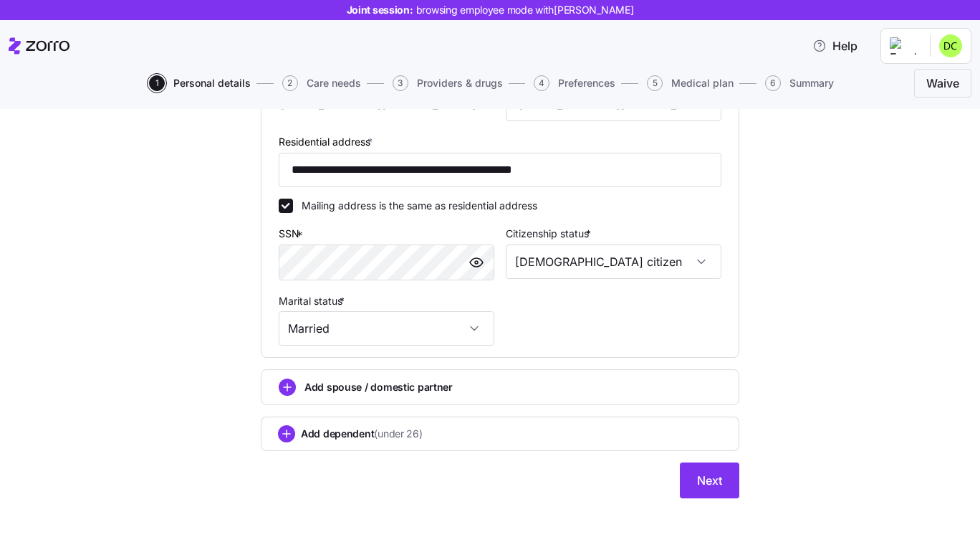
click at [732, 478] on button "Next" at bounding box center [709, 480] width 59 height 36
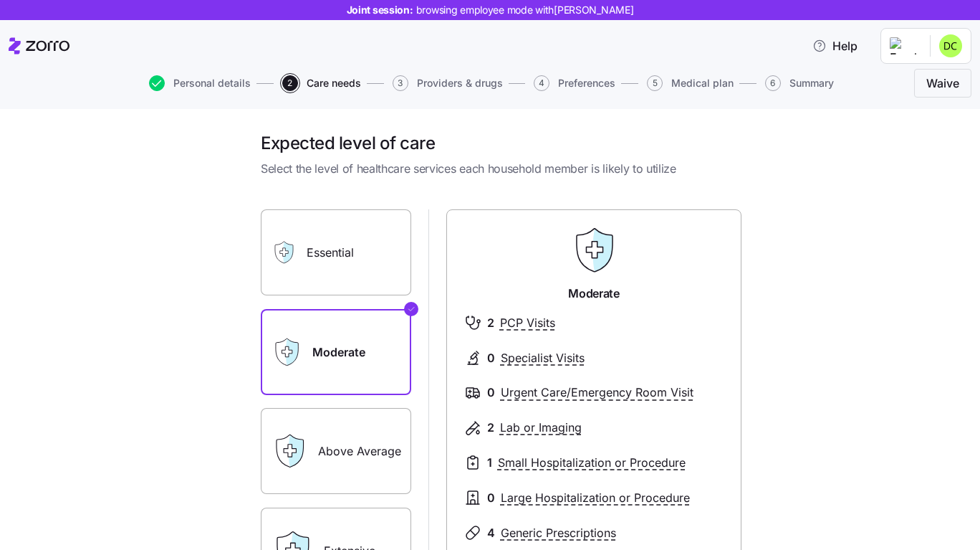
click at [340, 245] on label "Essential" at bounding box center [336, 252] width 150 height 86
click at [0, 0] on input "Essential" at bounding box center [0, 0] width 0 height 0
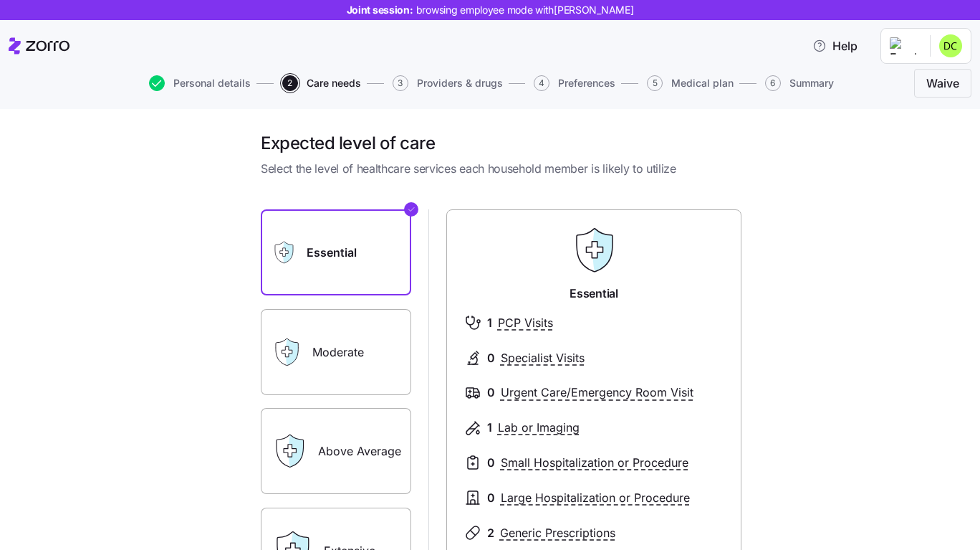
click at [335, 325] on label "Moderate" at bounding box center [336, 352] width 150 height 86
click at [0, 0] on input "Moderate" at bounding box center [0, 0] width 0 height 0
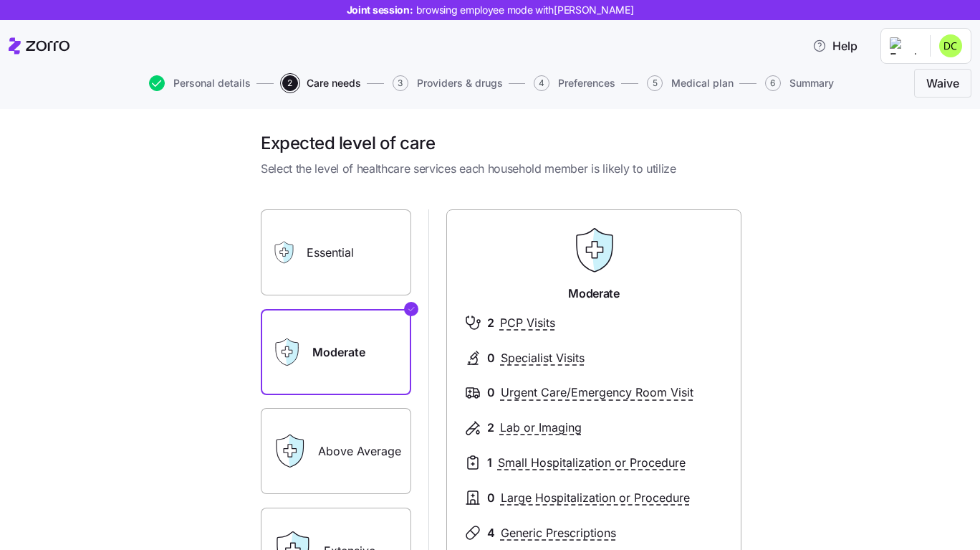
scroll to position [215, 0]
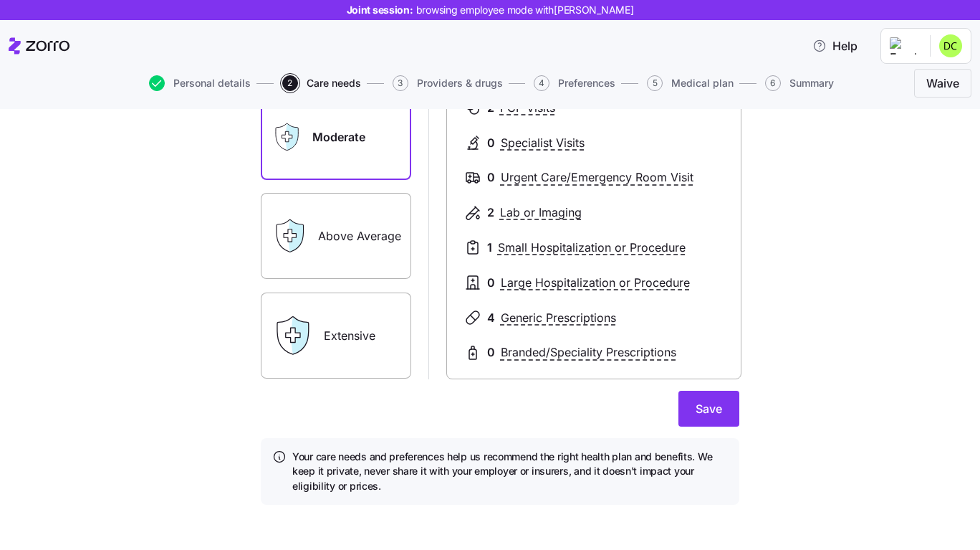
click at [338, 252] on label "Above Average" at bounding box center [336, 236] width 150 height 86
click at [0, 0] on input "Above Average" at bounding box center [0, 0] width 0 height 0
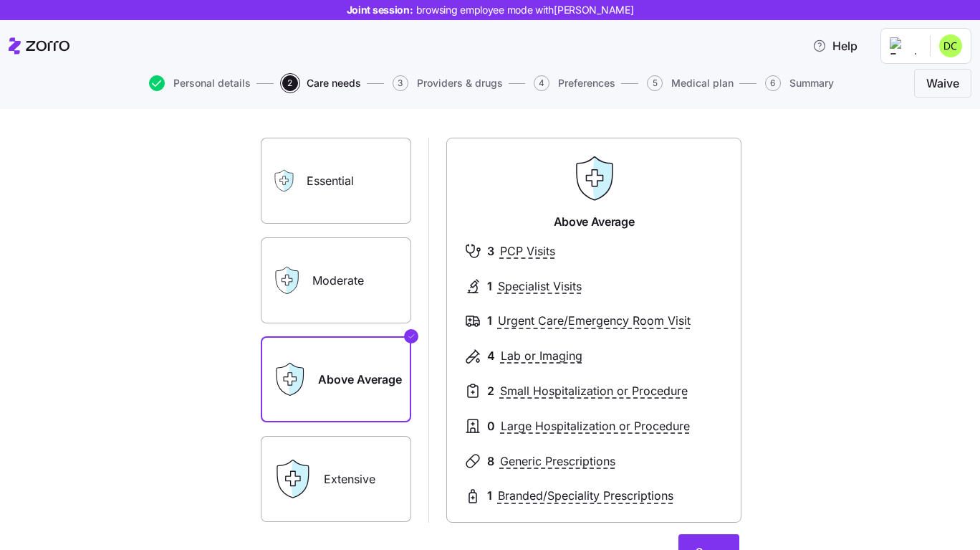
scroll to position [143, 0]
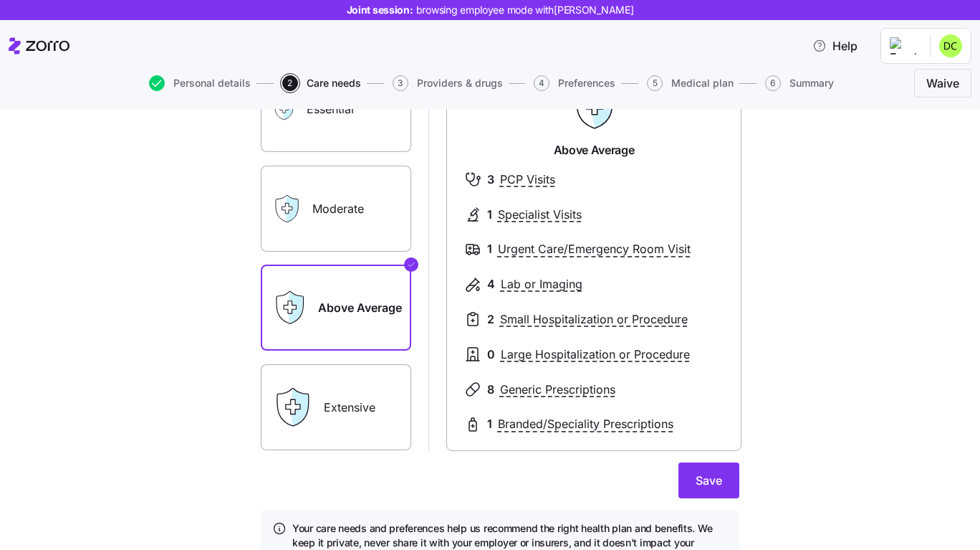
click at [331, 398] on label "Extensive" at bounding box center [336, 407] width 150 height 86
click at [0, 0] on input "Extensive" at bounding box center [0, 0] width 0 height 0
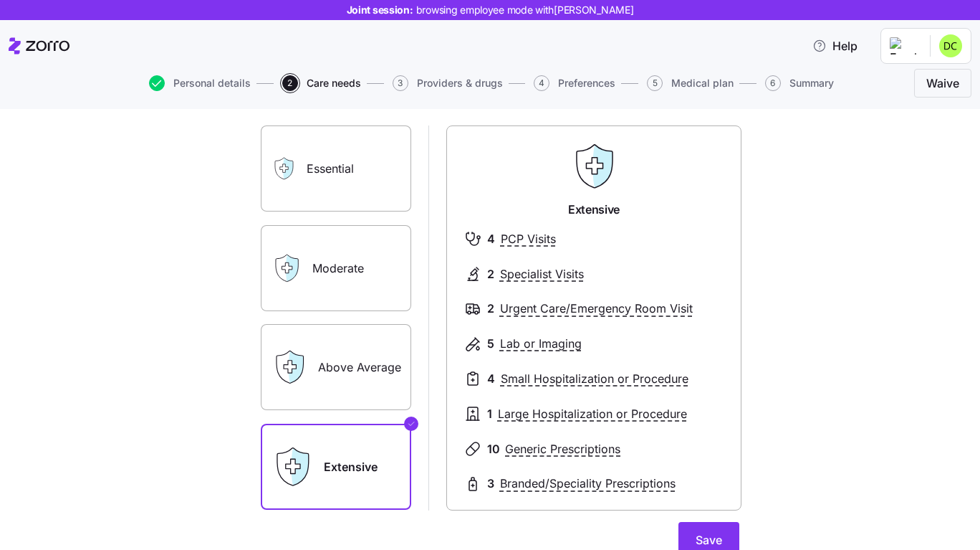
scroll to position [72, 0]
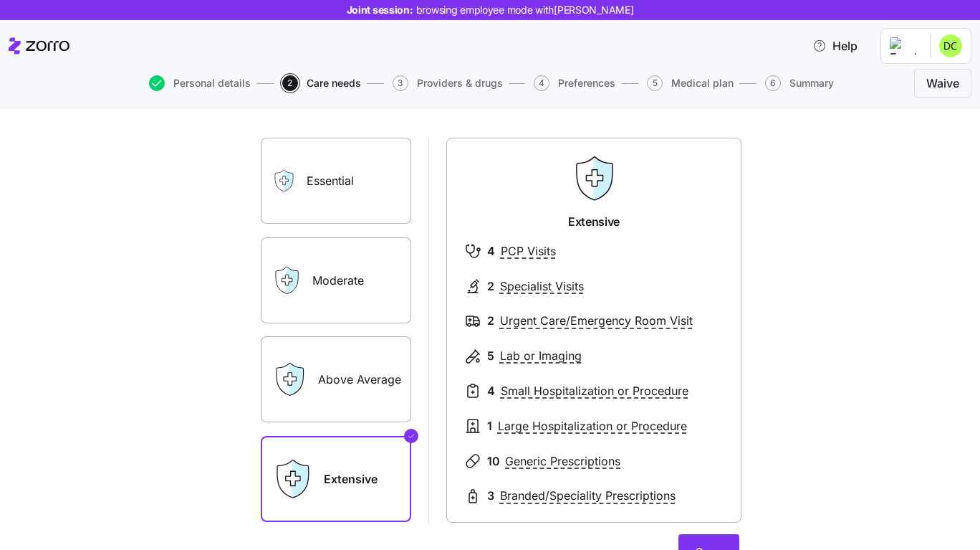
click at [340, 264] on label "Moderate" at bounding box center [336, 280] width 150 height 86
click at [0, 0] on input "Moderate" at bounding box center [0, 0] width 0 height 0
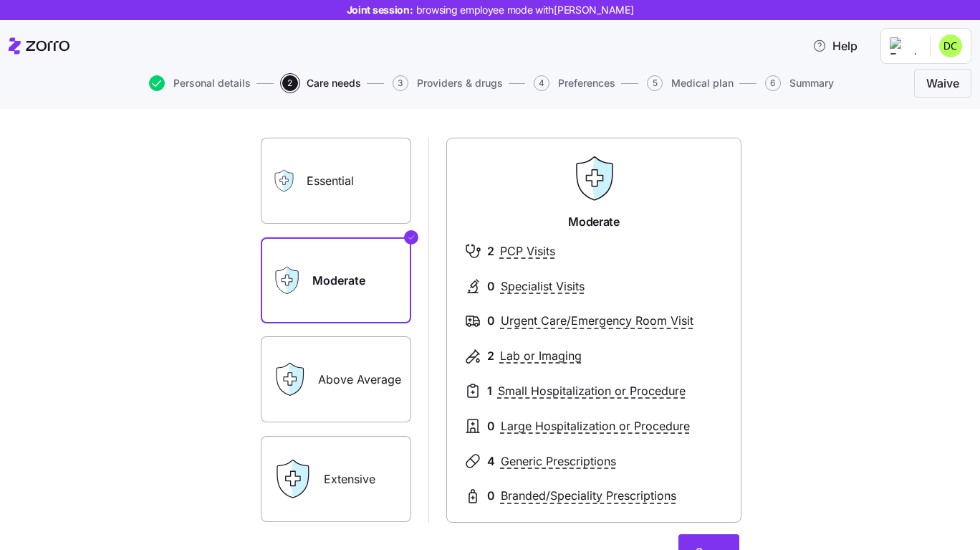
scroll to position [143, 0]
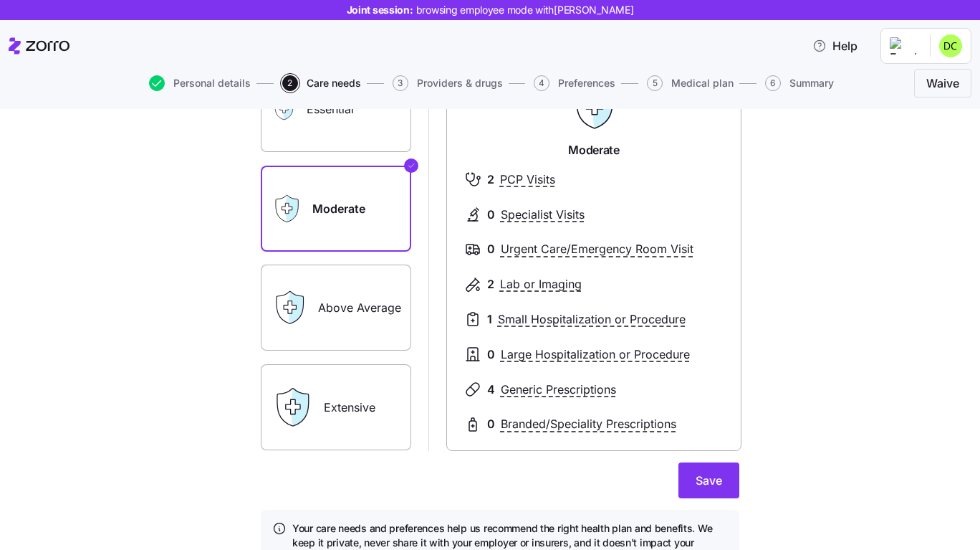
click at [371, 138] on label "Essential" at bounding box center [336, 109] width 150 height 86
click at [0, 0] on input "Essential" at bounding box center [0, 0] width 0 height 0
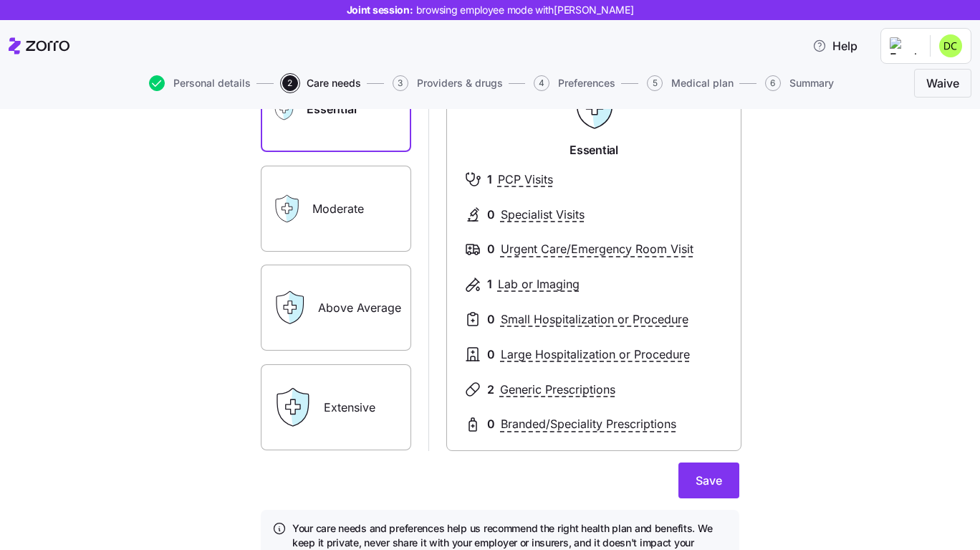
click at [349, 193] on label "Moderate" at bounding box center [336, 208] width 150 height 86
click at [0, 0] on input "Moderate" at bounding box center [0, 0] width 0 height 0
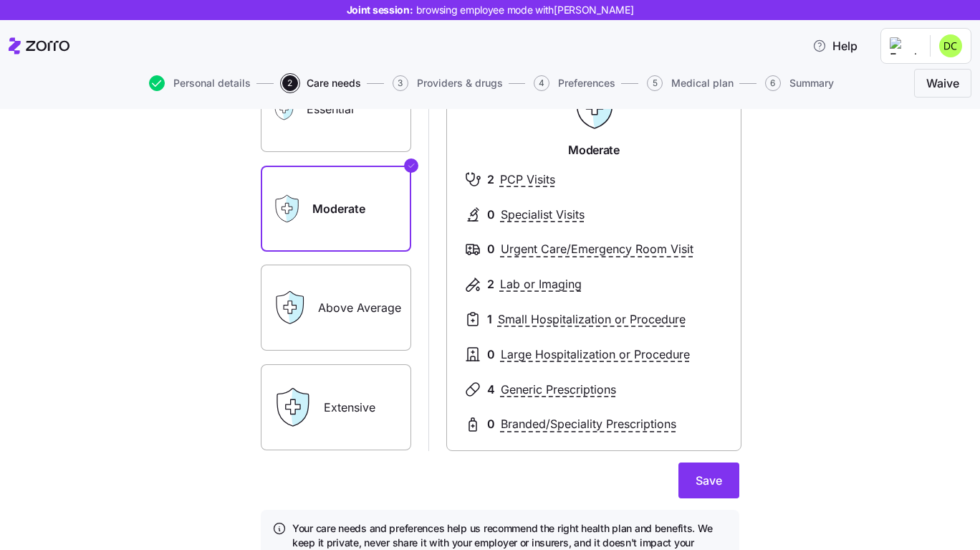
click at [714, 474] on span "Save" at bounding box center [709, 479] width 27 height 17
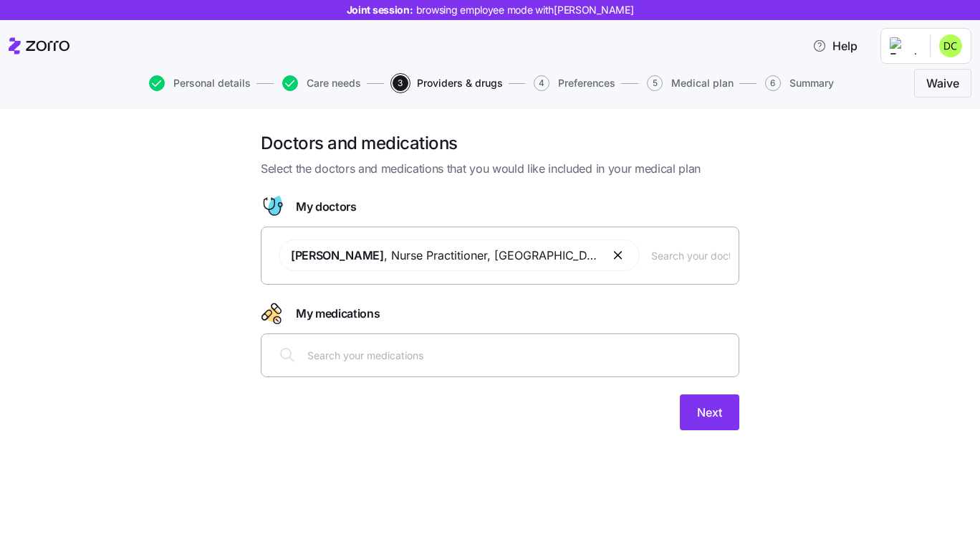
click at [466, 361] on input "text" at bounding box center [518, 355] width 423 height 16
click at [722, 408] on button "Next" at bounding box center [709, 412] width 59 height 36
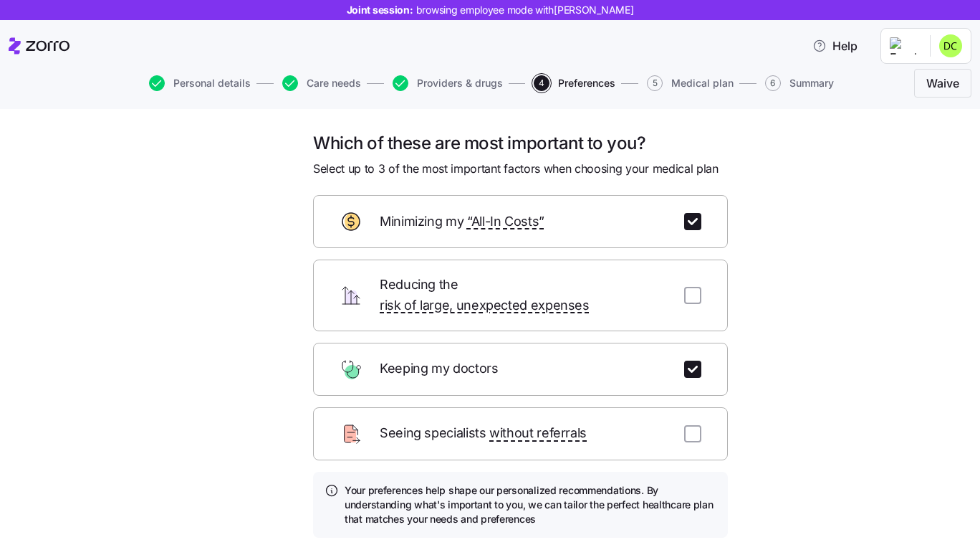
scroll to position [89, 0]
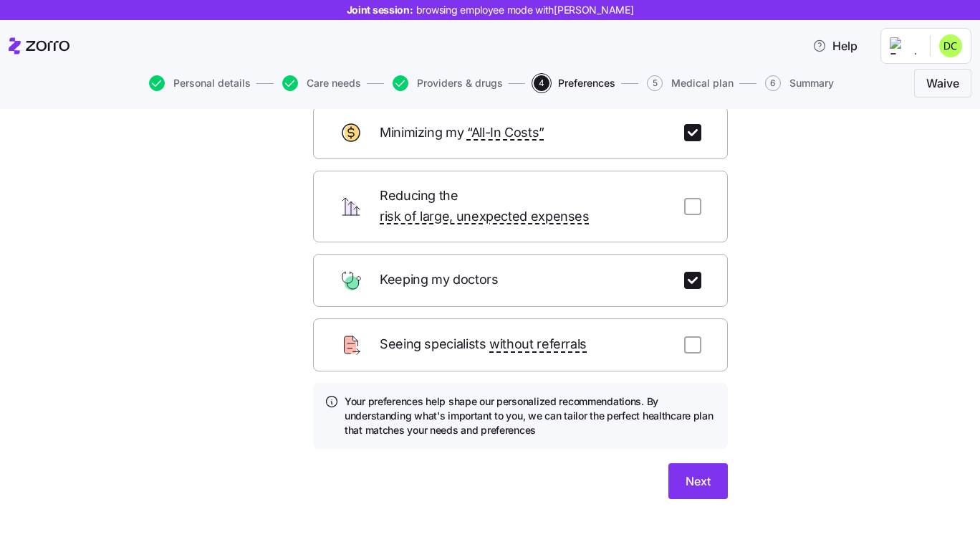
click at [708, 463] on button "Next" at bounding box center [697, 481] width 59 height 36
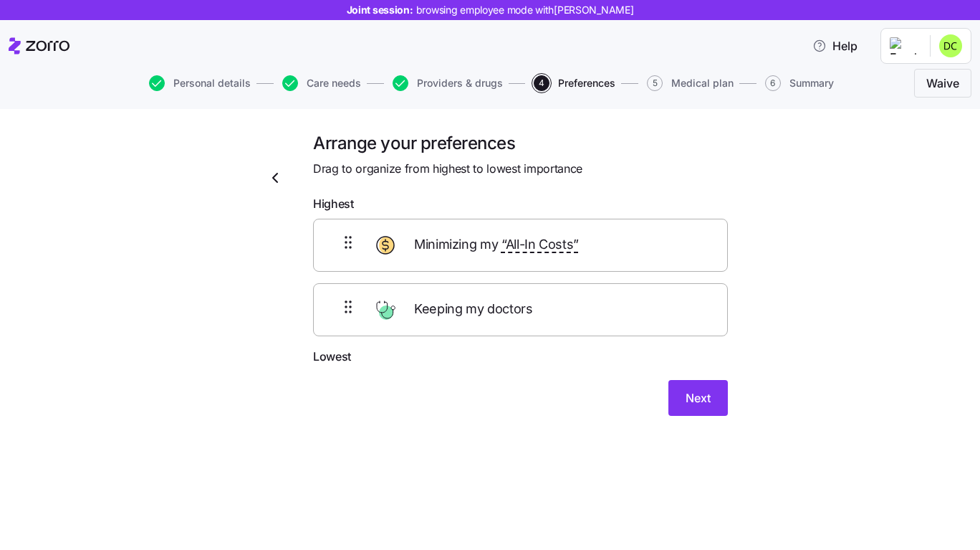
scroll to position [0, 0]
click at [450, 311] on span "Keeping my doctors" at bounding box center [475, 309] width 122 height 21
click at [720, 403] on button "Next" at bounding box center [697, 398] width 59 height 36
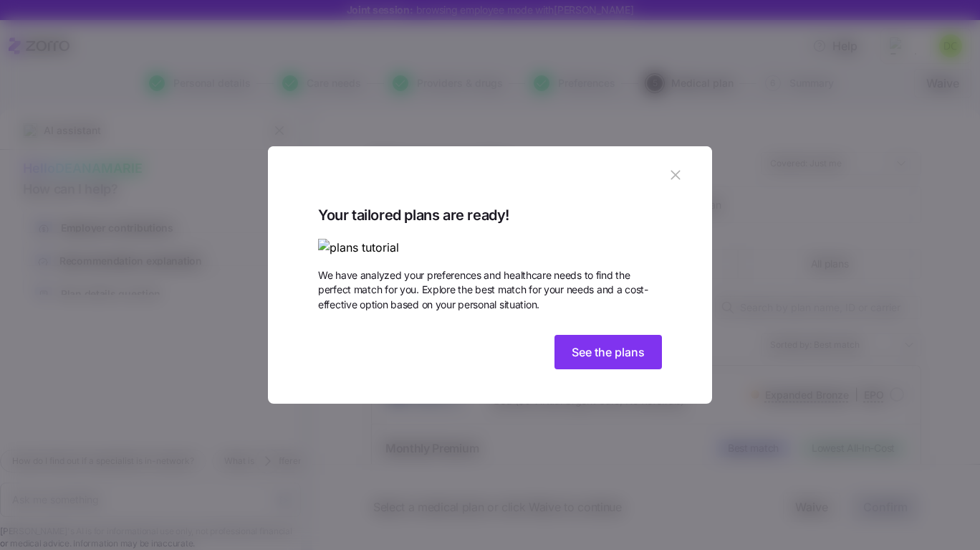
click at [648, 369] on button "See the plans" at bounding box center [608, 352] width 107 height 34
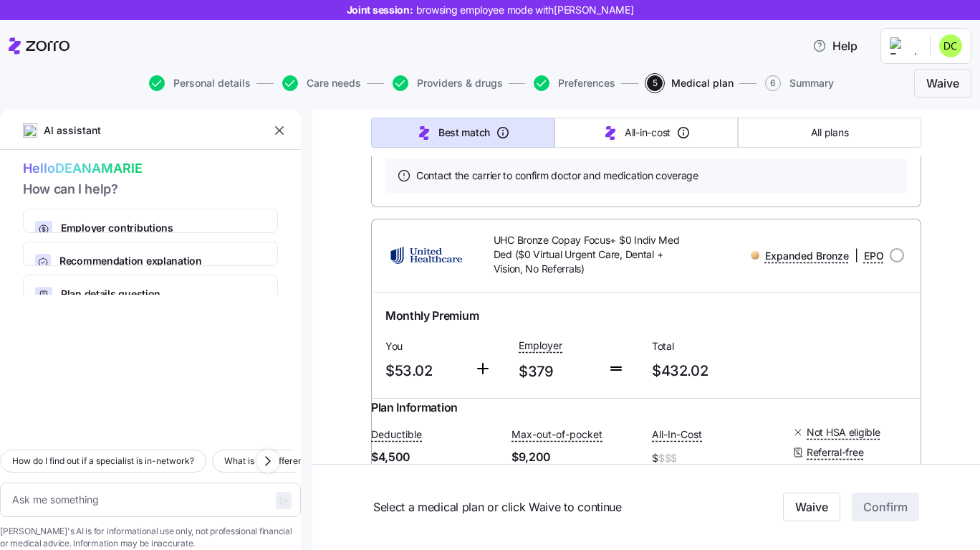
scroll to position [645, 0]
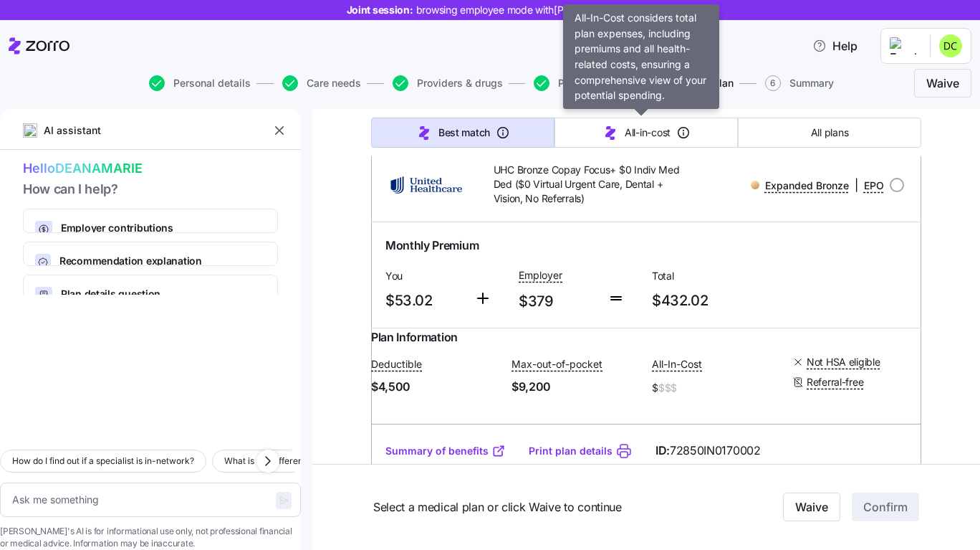
click at [658, 128] on span "All-in-cost" at bounding box center [648, 132] width 46 height 14
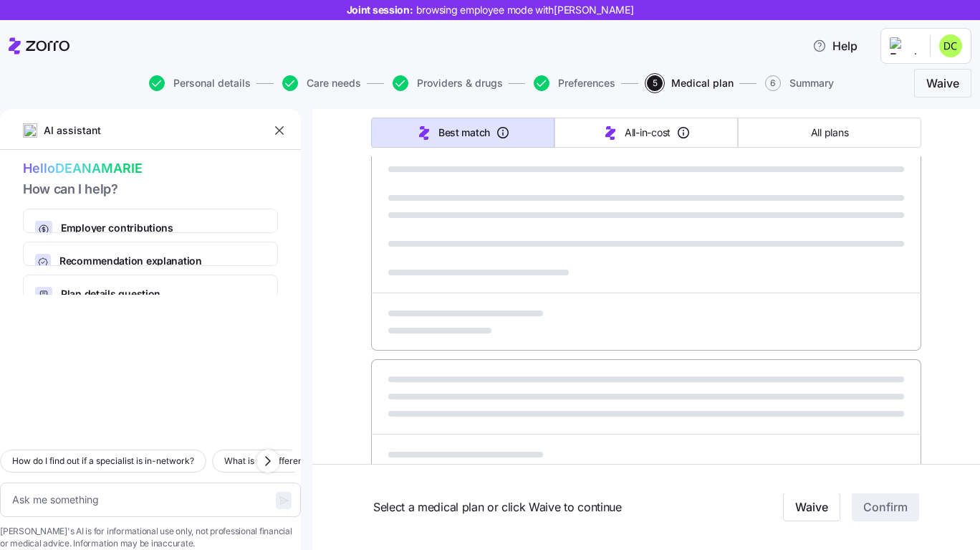
type textarea "x"
type input "Sorted by: All-in-cost"
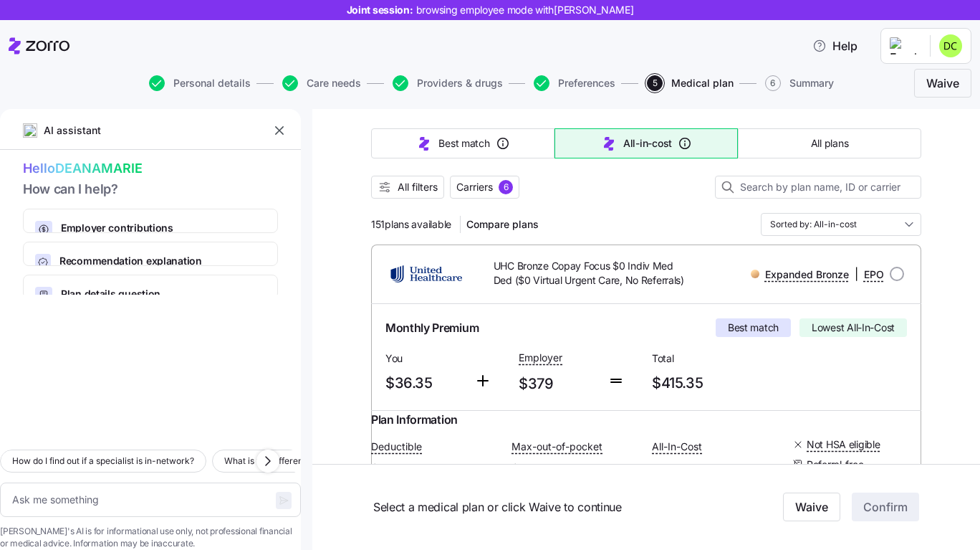
scroll to position [143, 0]
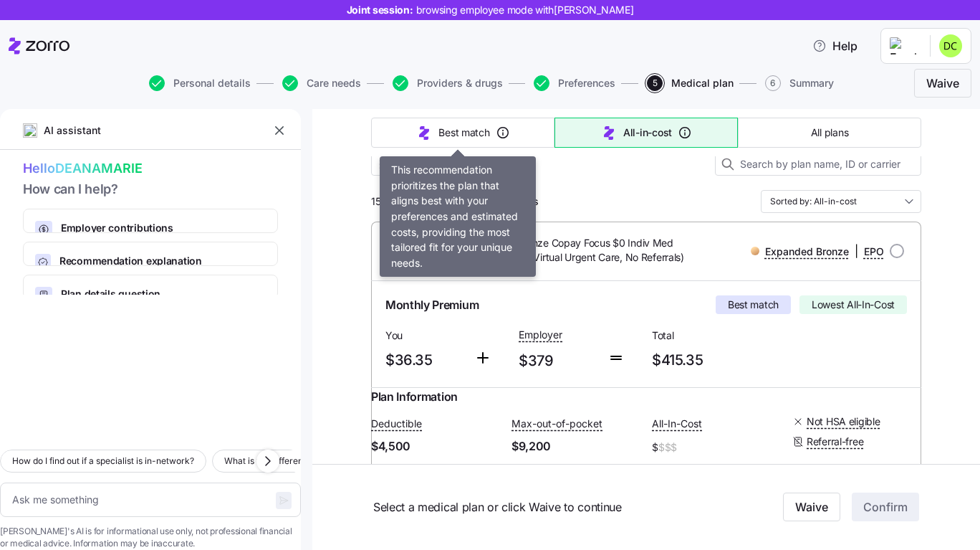
click at [501, 131] on icon "button" at bounding box center [503, 132] width 14 height 14
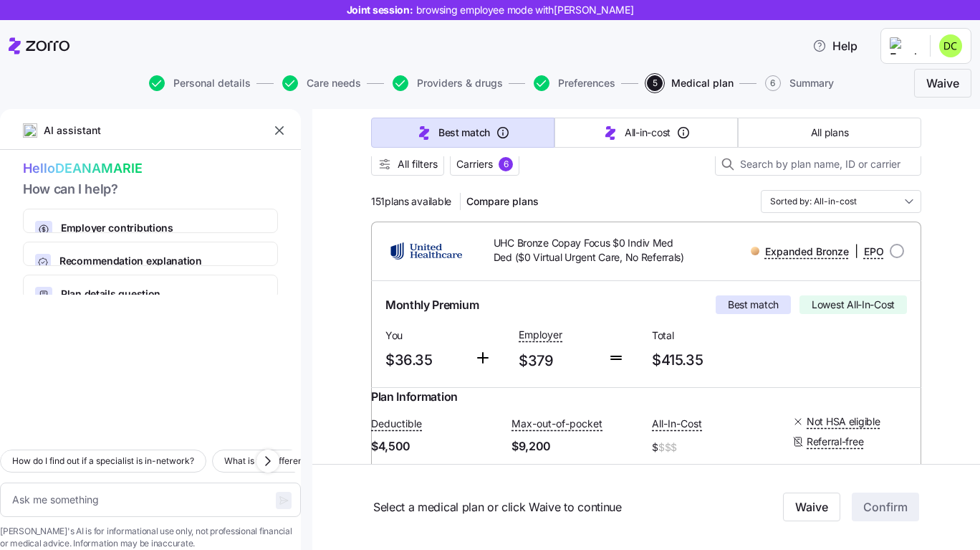
type textarea "x"
type input "Sorted by: Best match"
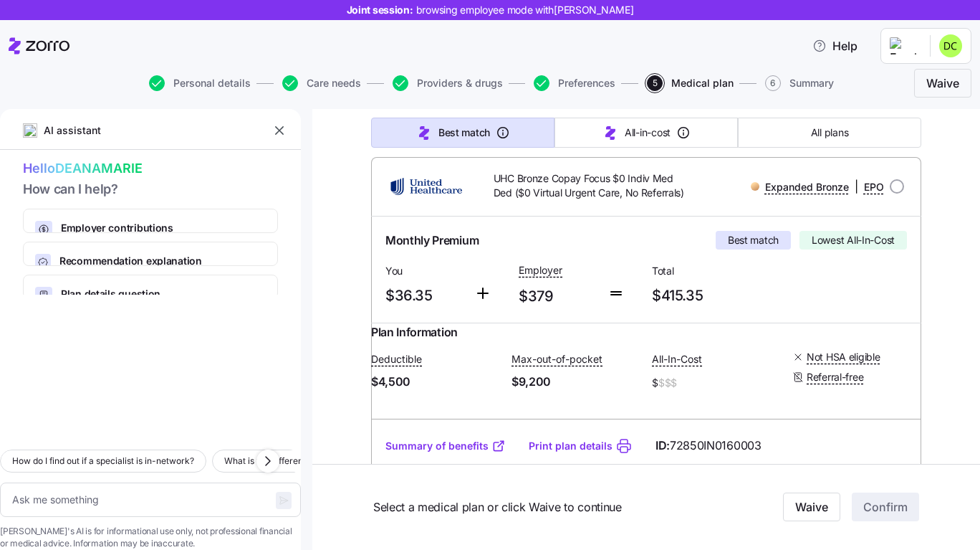
scroll to position [287, 0]
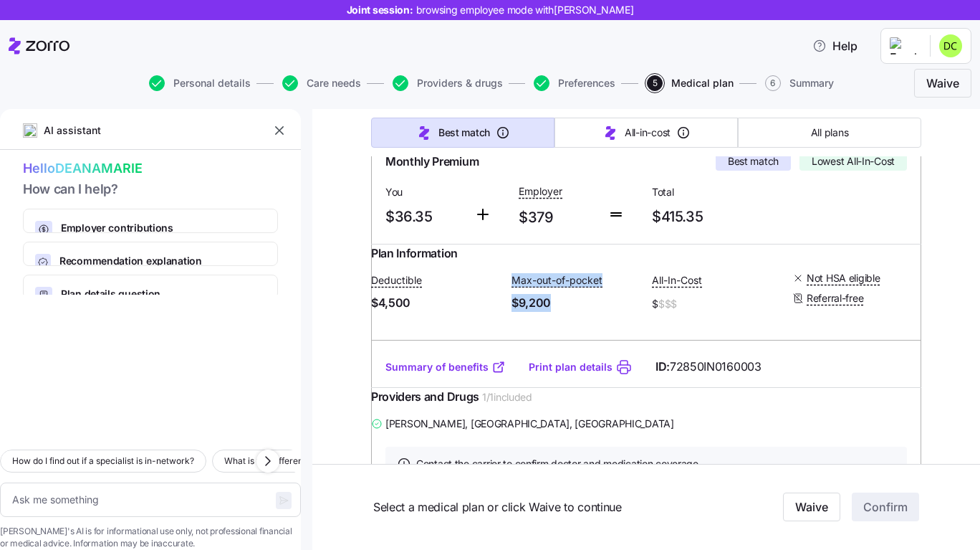
drag, startPoint x: 504, startPoint y: 259, endPoint x: 590, endPoint y: 293, distance: 93.3
click at [590, 293] on div "Deductible $4,500 Max-out-of-pocket $9,200 All-In-Cost $ $$$ Not HSA eligible R…" at bounding box center [646, 292] width 550 height 61
click at [547, 277] on div "Plan Information Deductible $4,500 Max-out-of-pocket $9,200 All-In-Cost $ $$$ N…" at bounding box center [646, 295] width 550 height 102
click at [443, 387] on div "Summary of benefits Print plan details ID: 72850IN0160003" at bounding box center [646, 366] width 550 height 41
click at [443, 374] on link "Summary of benefits" at bounding box center [445, 367] width 120 height 14
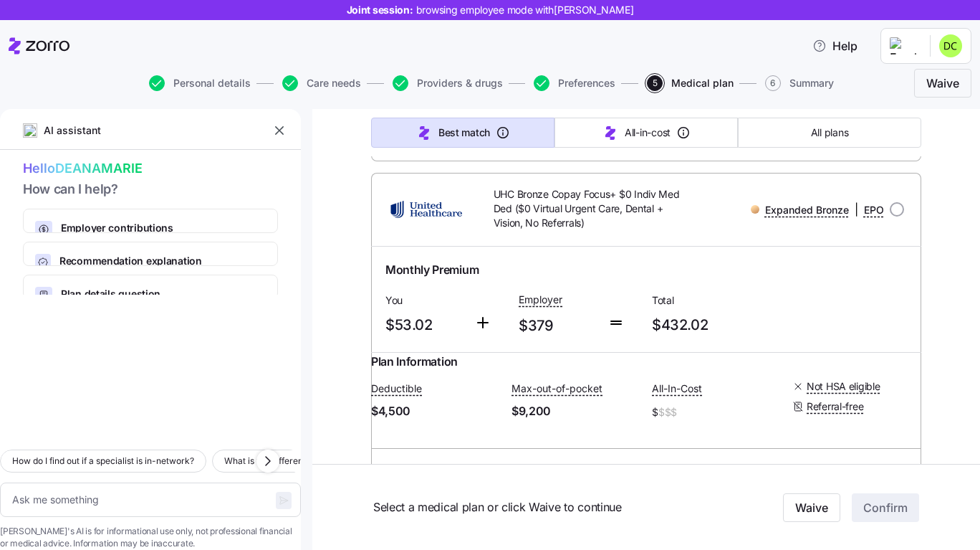
scroll to position [551, 0]
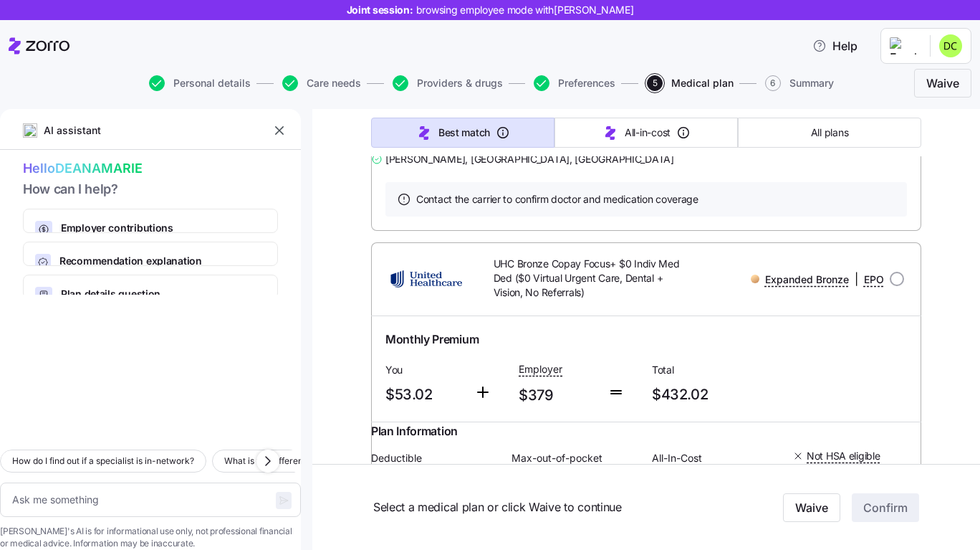
click at [560, 378] on div "Employer" at bounding box center [557, 369] width 77 height 18
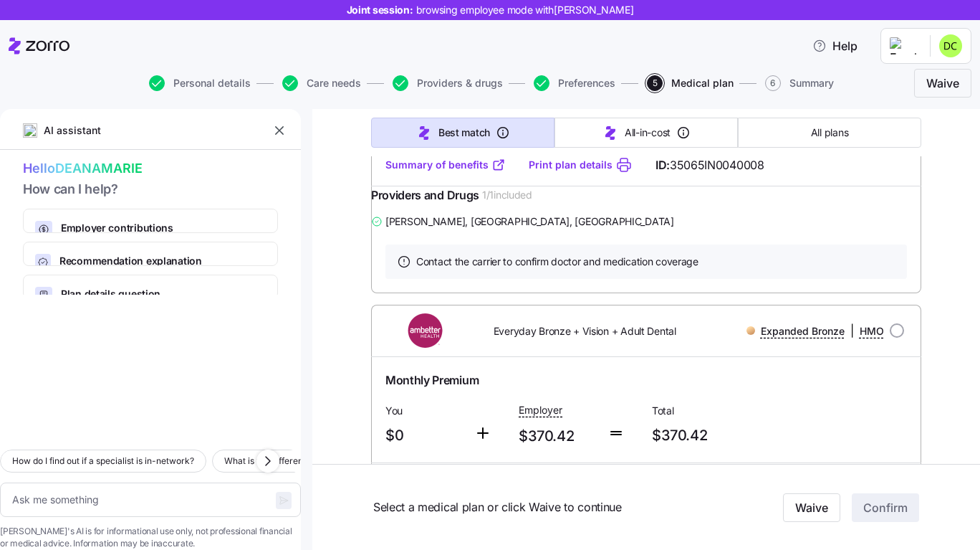
type textarea "x"
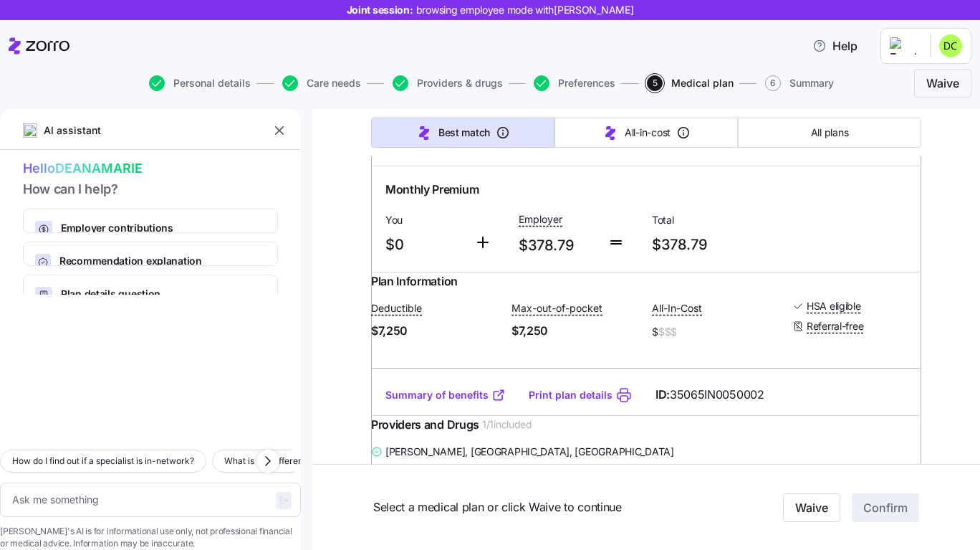
scroll to position [8784, 0]
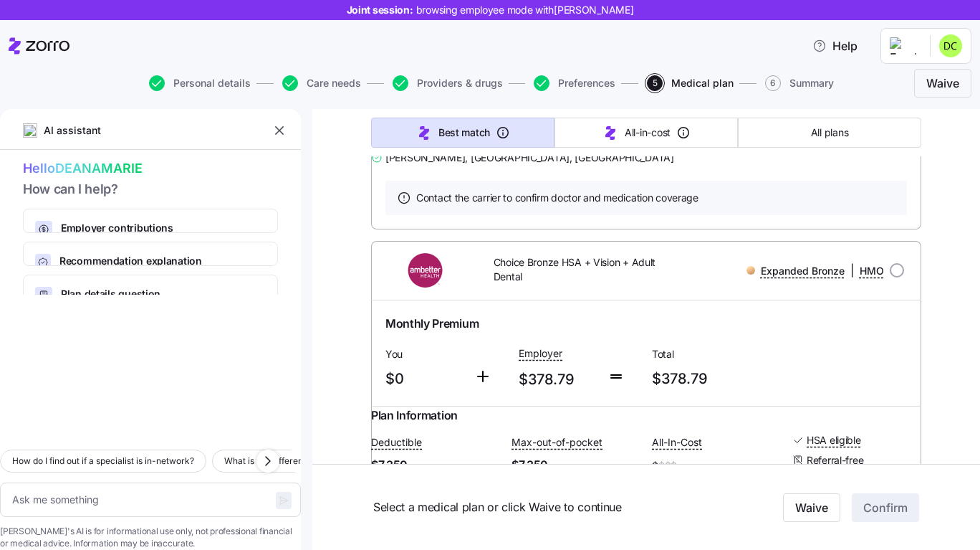
scroll to position [8746, 0]
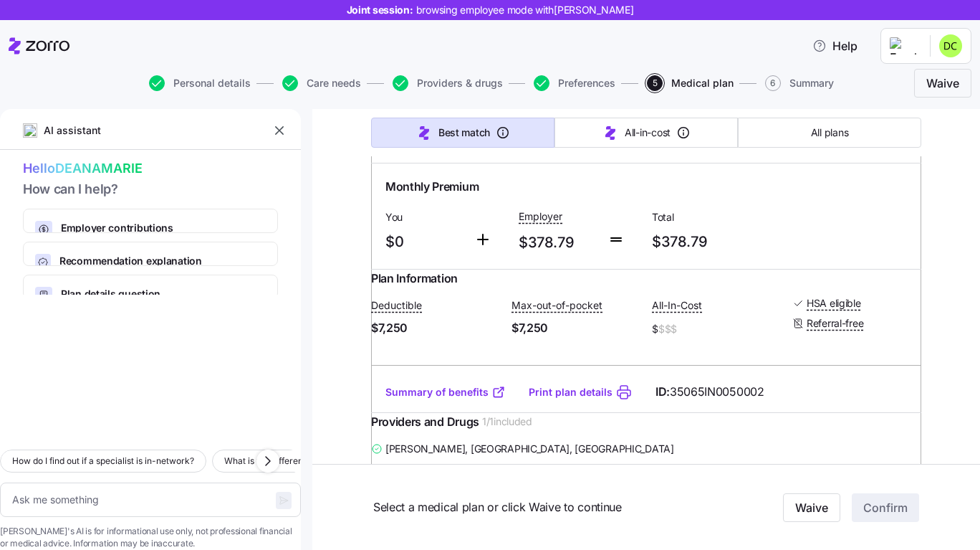
drag, startPoint x: 428, startPoint y: 277, endPoint x: 364, endPoint y: 272, distance: 64.0
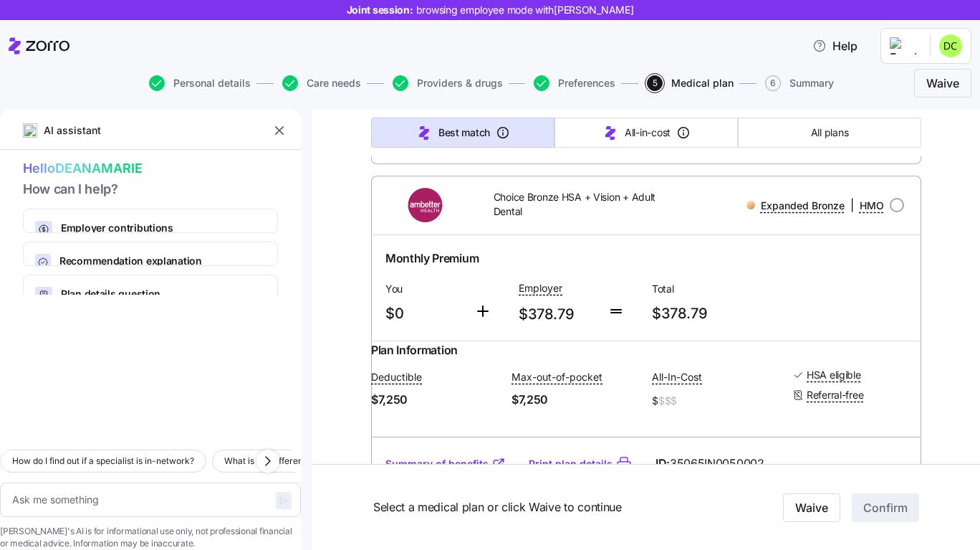
scroll to position [8818, 0]
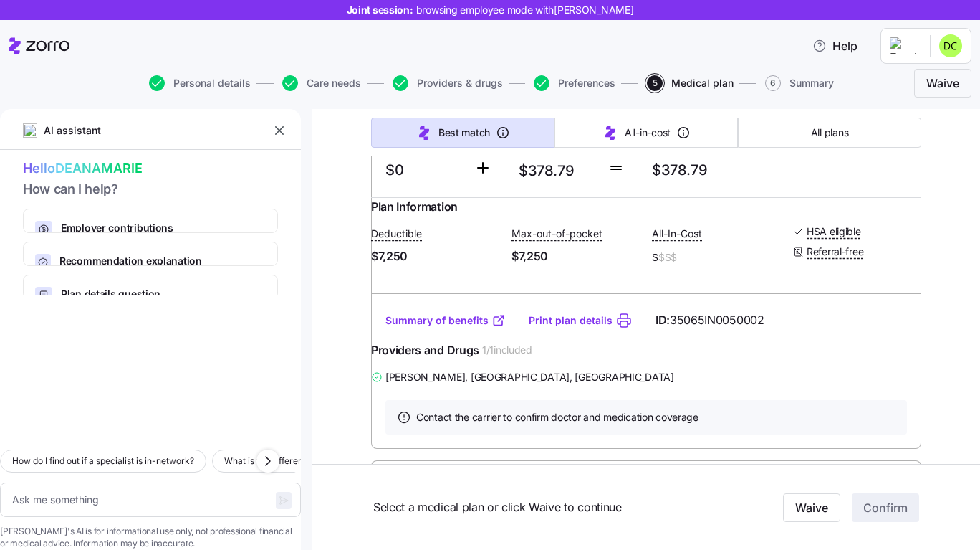
drag, startPoint x: 518, startPoint y: 349, endPoint x: 365, endPoint y: 339, distance: 153.6
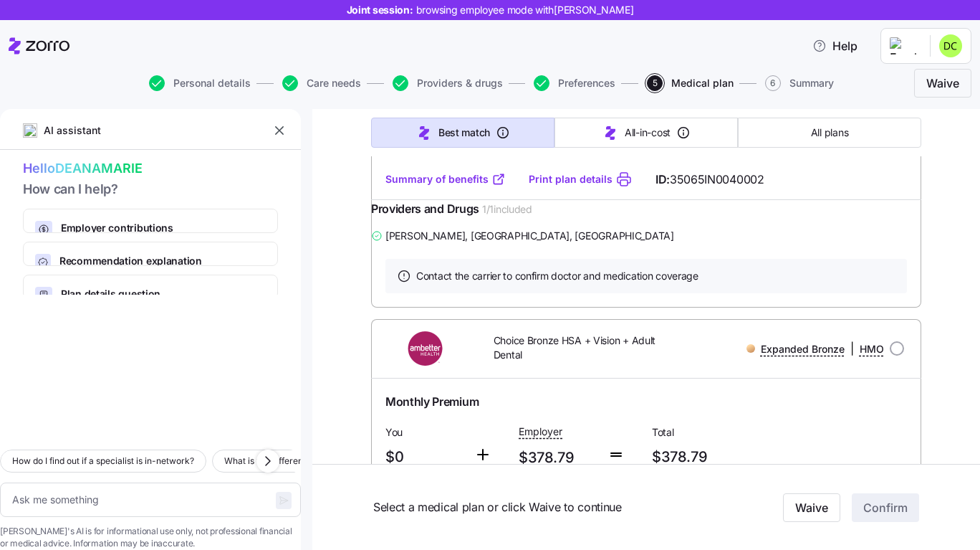
radio input "true"
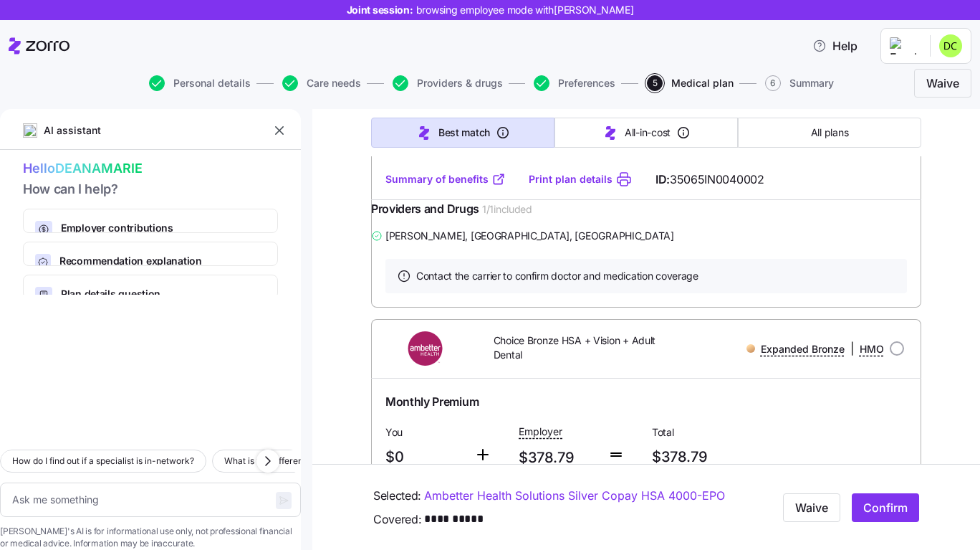
click at [881, 506] on span "Confirm" at bounding box center [885, 507] width 44 height 17
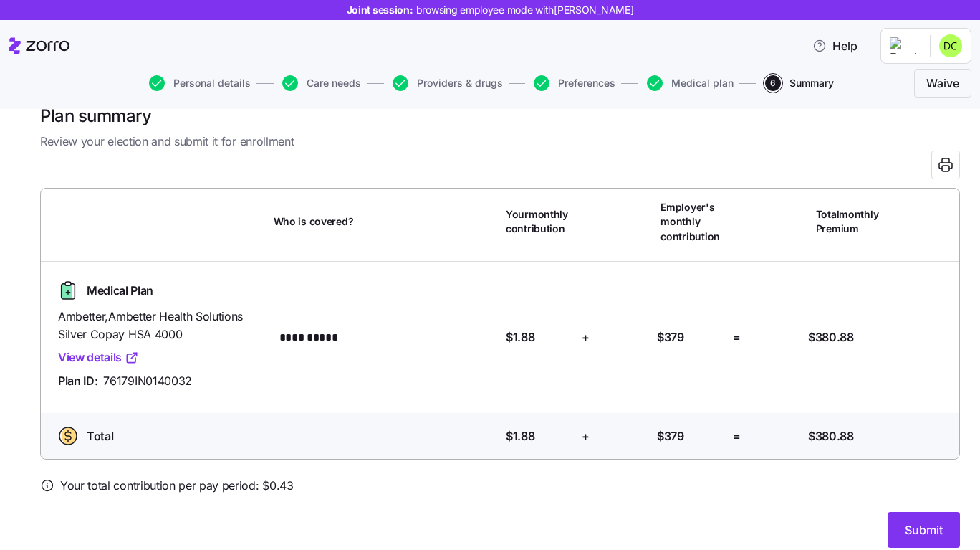
scroll to position [42, 0]
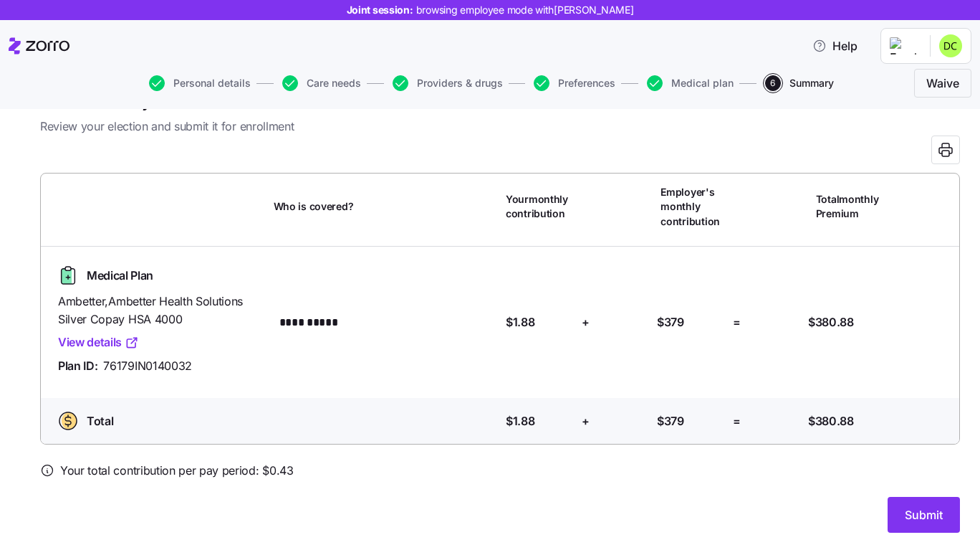
drag, startPoint x: 807, startPoint y: 314, endPoint x: 897, endPoint y: 340, distance: 93.9
click at [510, 322] on span "$1.88" at bounding box center [520, 322] width 29 height 18
click at [699, 82] on span "Medical plan" at bounding box center [702, 83] width 62 height 10
click at [703, 81] on span "Medical plan" at bounding box center [702, 83] width 62 height 10
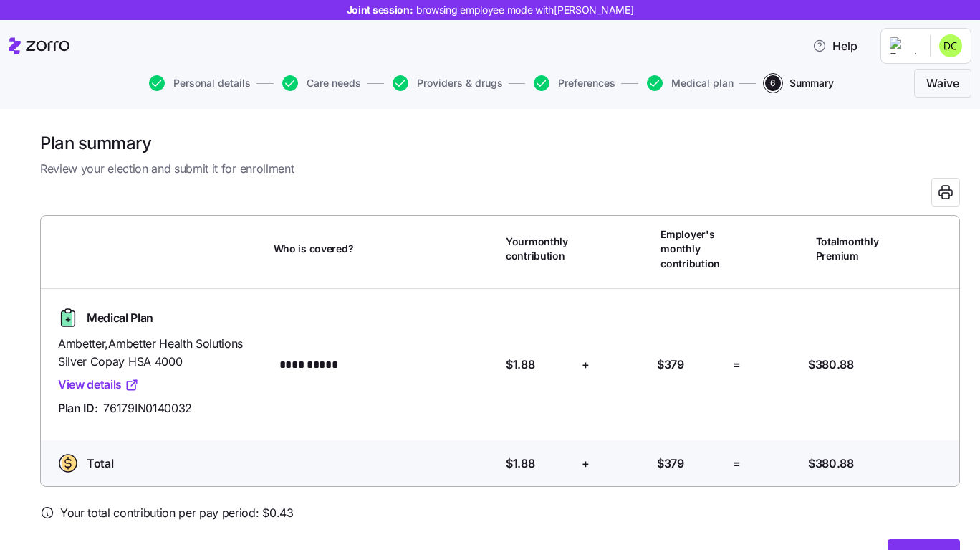
click at [679, 94] on div "Personal details Care needs Providers & drugs Preferences Medical plan 6 Summar…" at bounding box center [490, 83] width 963 height 34
click at [701, 65] on div "Help" at bounding box center [490, 46] width 963 height 40
click at [690, 85] on span "Medical plan" at bounding box center [702, 83] width 62 height 10
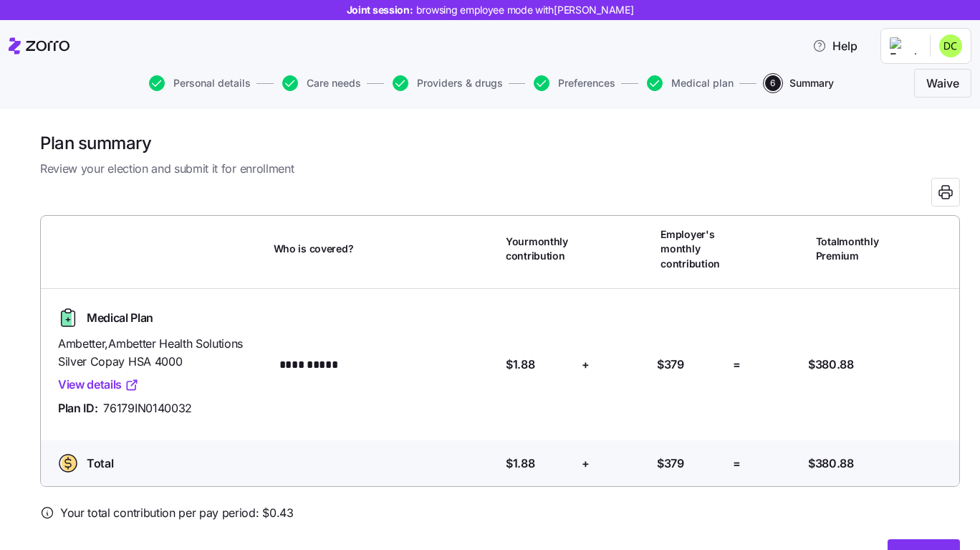
click at [690, 85] on span "Medical plan" at bounding box center [702, 83] width 62 height 10
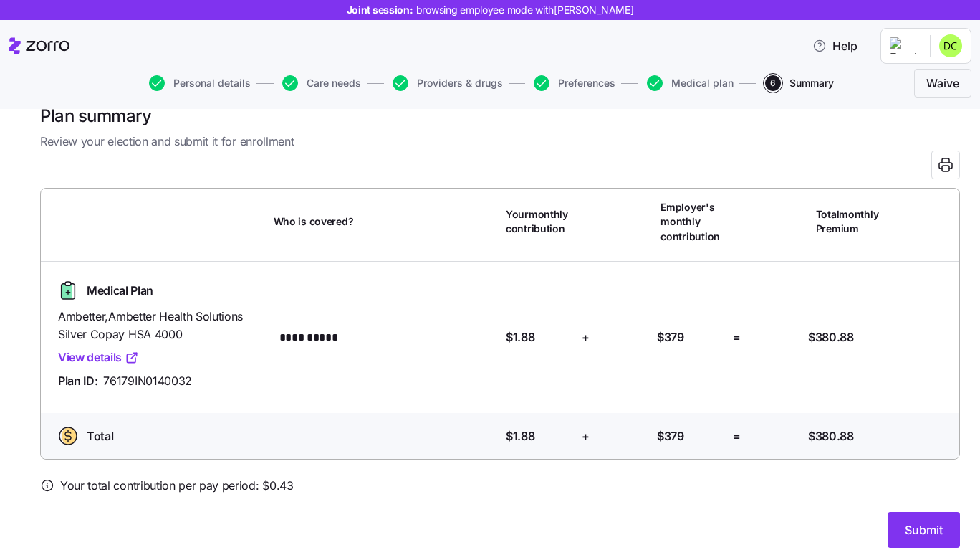
scroll to position [42, 0]
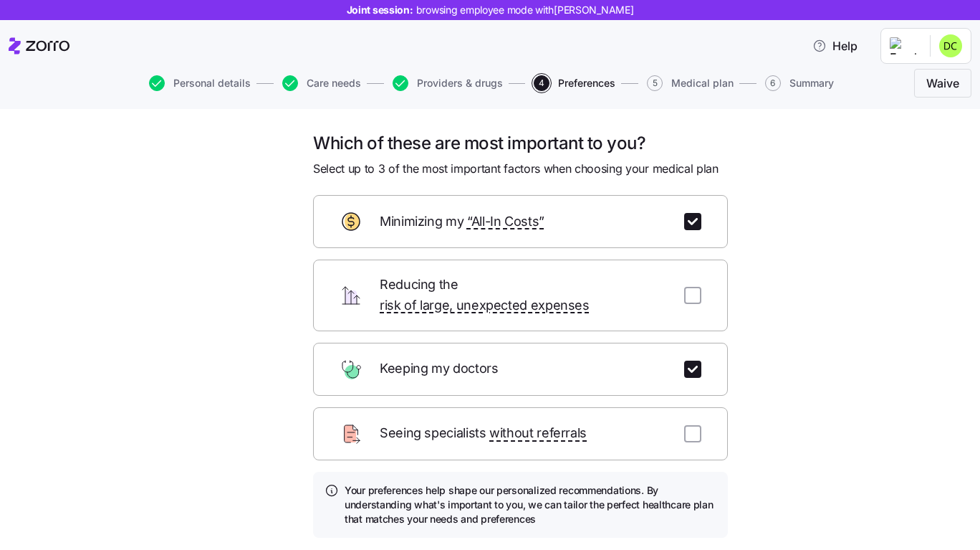
scroll to position [89, 0]
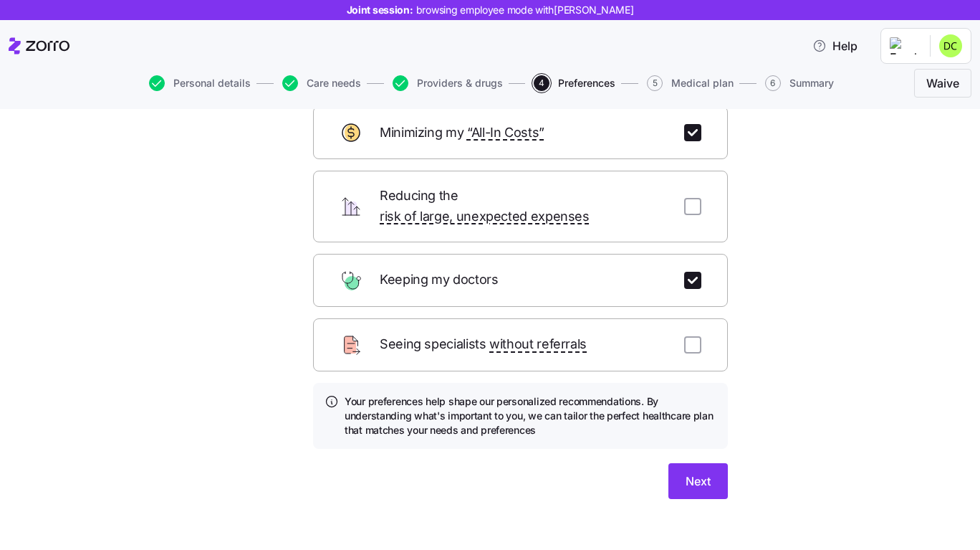
click at [698, 476] on button "Next" at bounding box center [697, 481] width 59 height 36
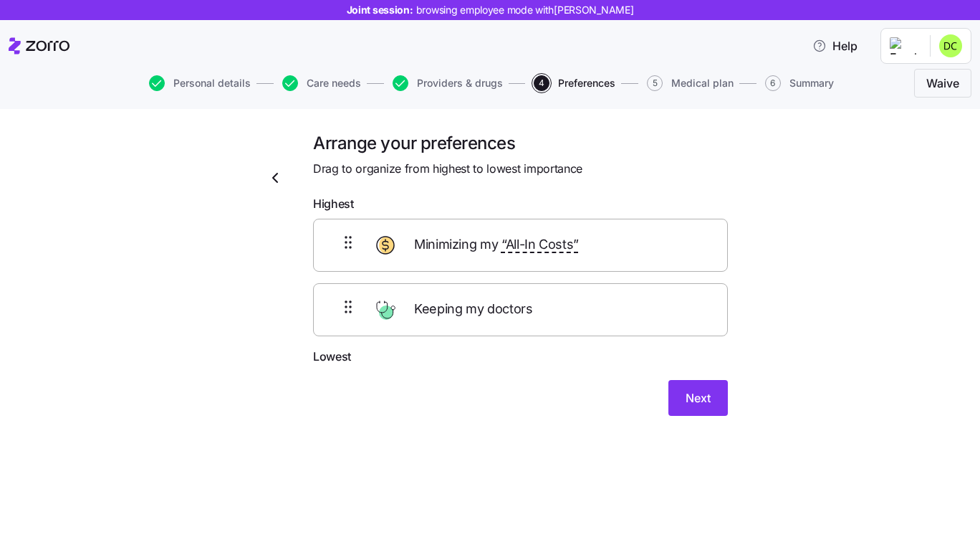
click at [704, 396] on span "Next" at bounding box center [698, 397] width 25 height 17
click at [779, 350] on div "Arrange your preferences Drag to organize from highest to lowest importance Hig…" at bounding box center [500, 291] width 920 height 318
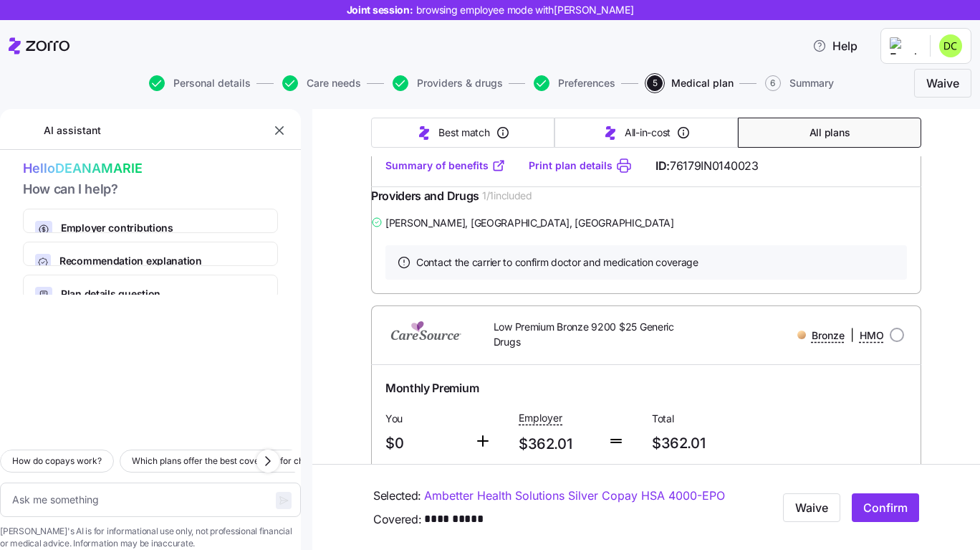
scroll to position [4572, 0]
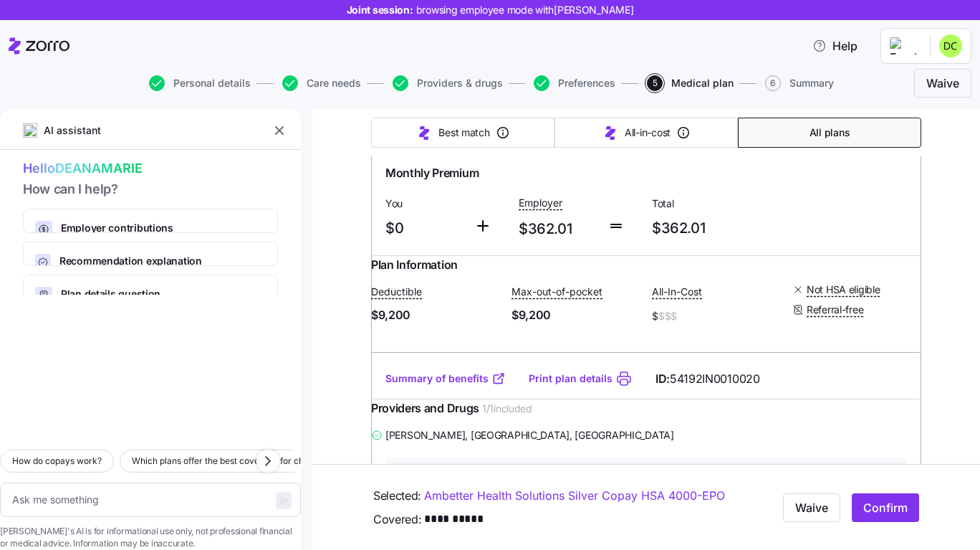
click at [562, 504] on link "Ambetter Health Solutions Silver Copay HSA 4000 - EPO" at bounding box center [574, 495] width 301 height 18
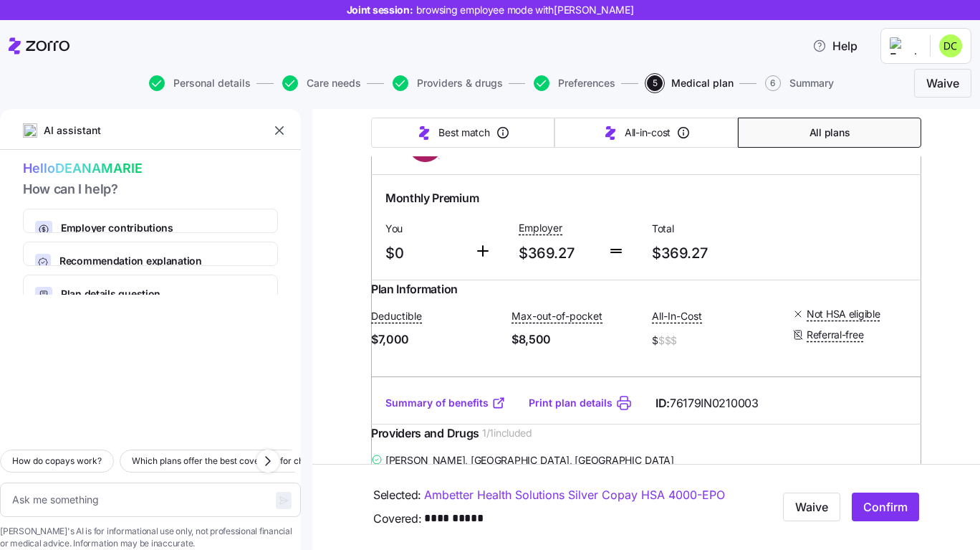
scroll to position [7524, 0]
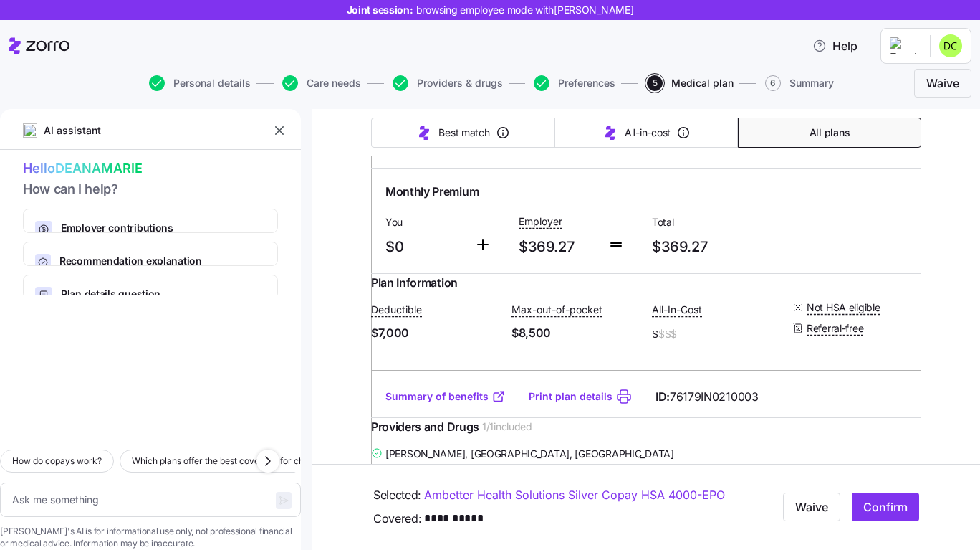
click at [653, 498] on link "Ambetter Health Solutions Silver Copay HSA 4000 - EPO" at bounding box center [574, 495] width 301 height 18
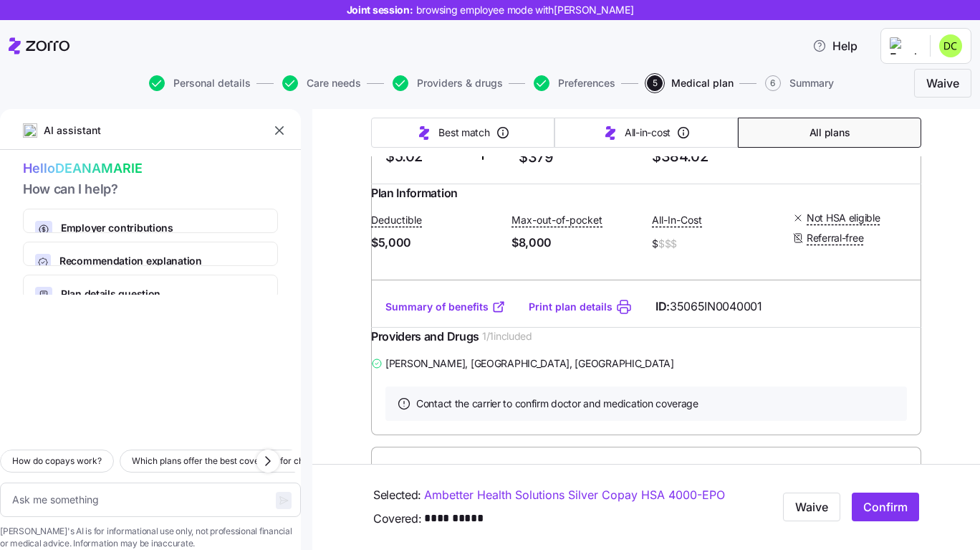
scroll to position [15457, 0]
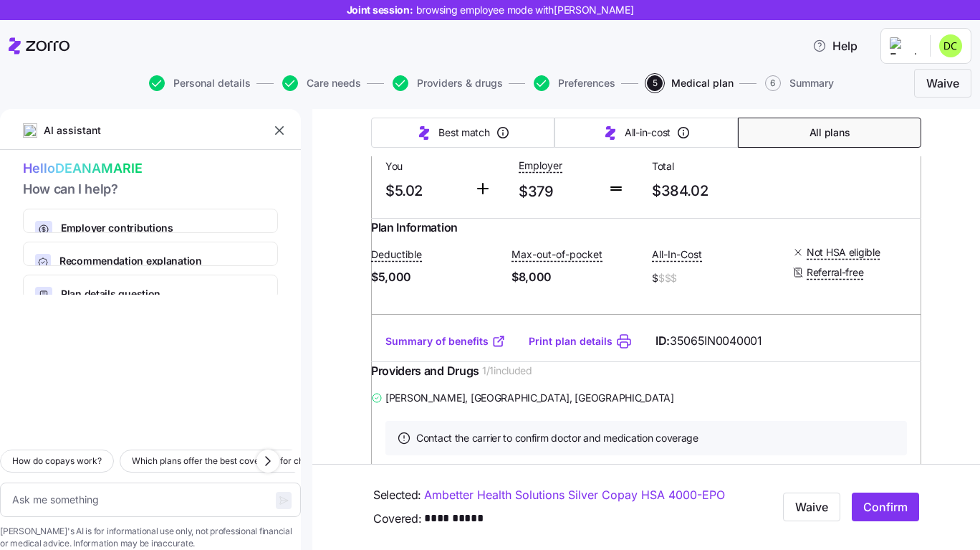
drag, startPoint x: 544, startPoint y: 262, endPoint x: 477, endPoint y: 248, distance: 68.9
copy span "Ambetter Health Solutions Silver Copay HSA 4000"
click at [869, 509] on span "Confirm" at bounding box center [885, 507] width 44 height 17
type textarea "x"
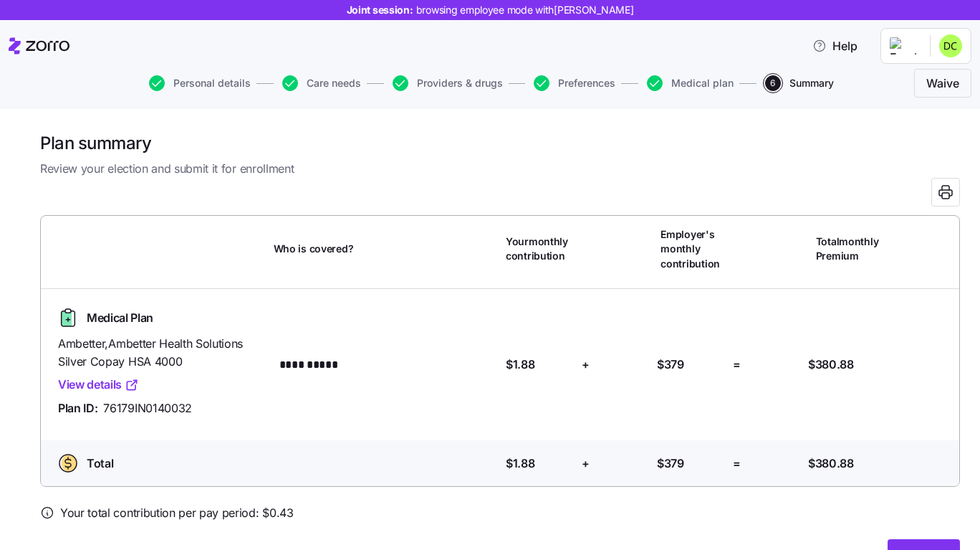
click at [92, 390] on link "View details" at bounding box center [98, 384] width 81 height 18
click at [484, 286] on div "**********" at bounding box center [500, 351] width 930 height 282
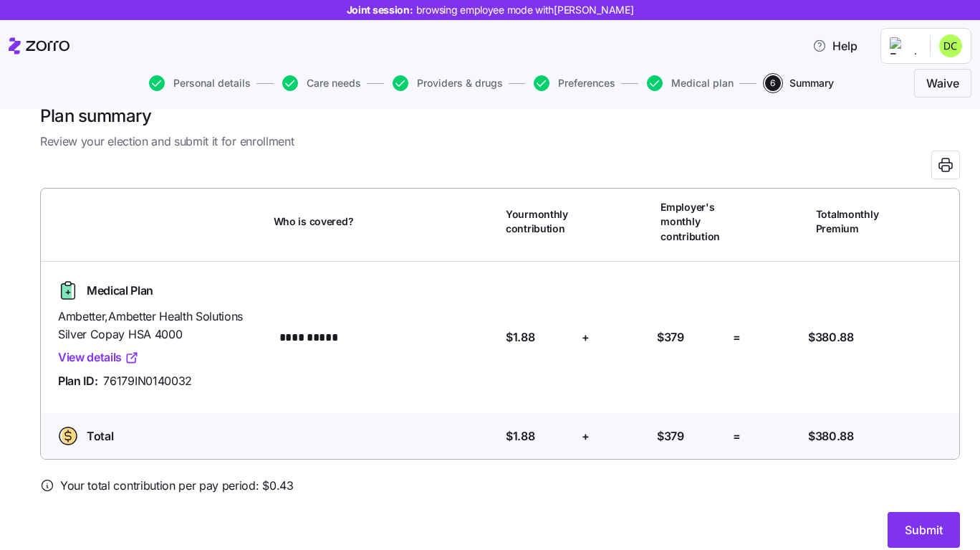
scroll to position [42, 0]
